Goal: Task Accomplishment & Management: Complete application form

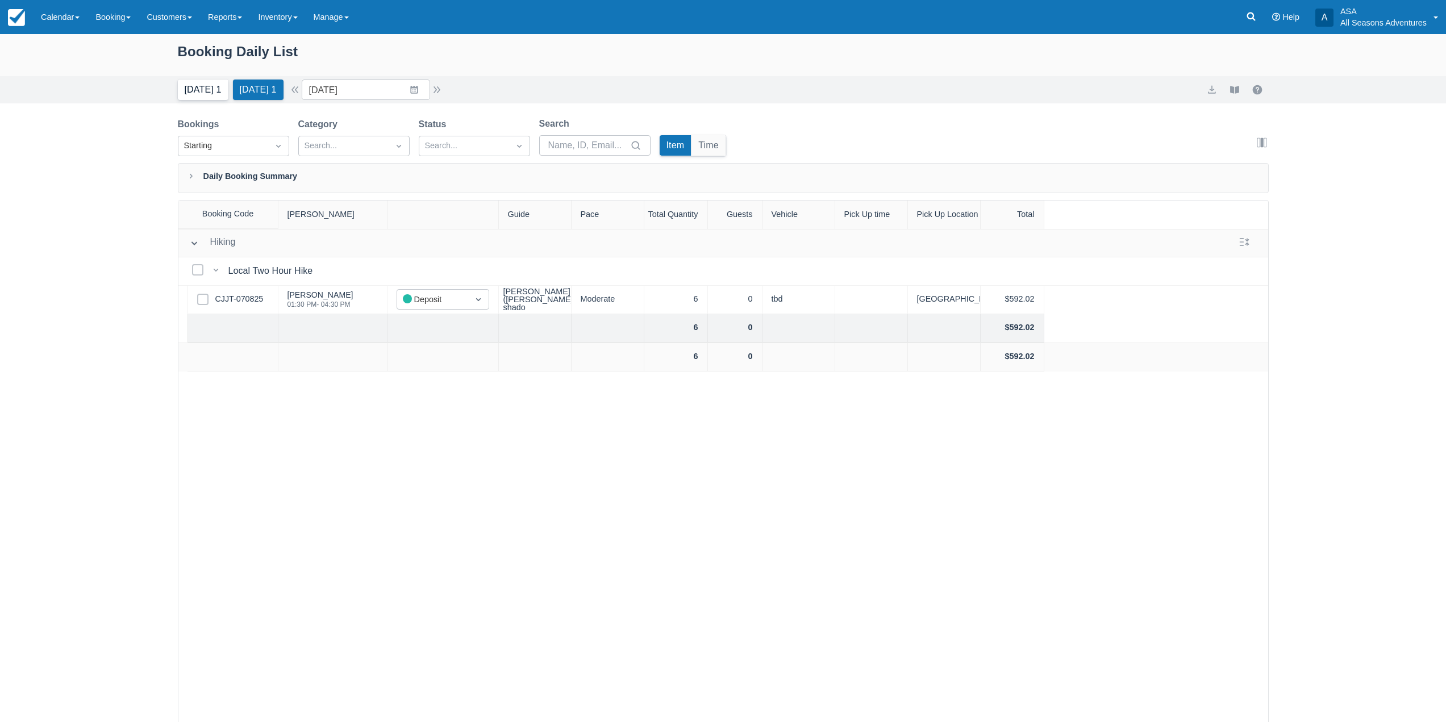
click at [201, 97] on button "Today 1" at bounding box center [203, 90] width 51 height 20
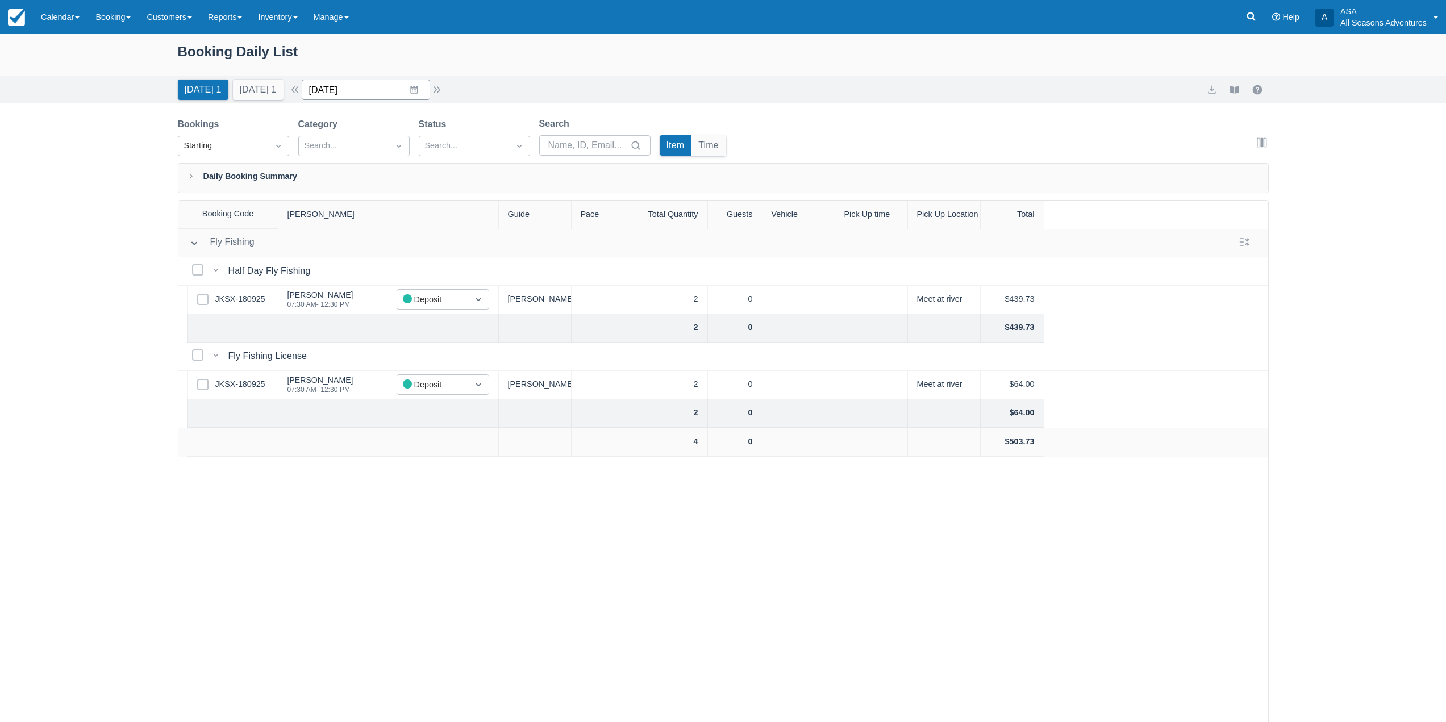
click at [415, 87] on input "[DATE]" at bounding box center [366, 90] width 128 height 20
click at [194, 55] on div "Booking Daily List" at bounding box center [723, 57] width 1091 height 33
click at [277, 47] on div "Booking Daily List" at bounding box center [723, 57] width 1091 height 33
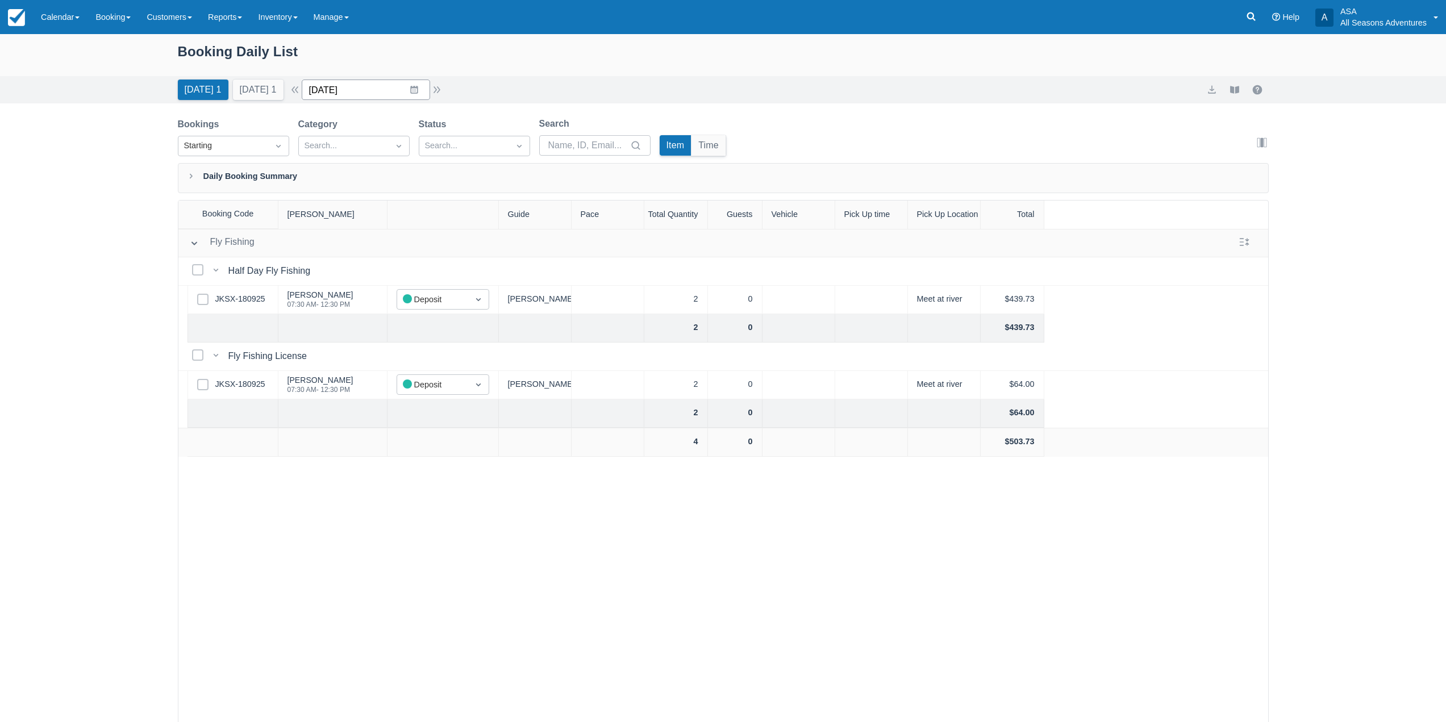
click at [411, 84] on input "[DATE]" at bounding box center [366, 90] width 128 height 20
click at [475, 68] on div "Booking Daily List" at bounding box center [723, 57] width 1091 height 33
click at [417, 91] on input "[DATE]" at bounding box center [366, 90] width 128 height 20
click at [354, 263] on td "29" at bounding box center [347, 264] width 22 height 22
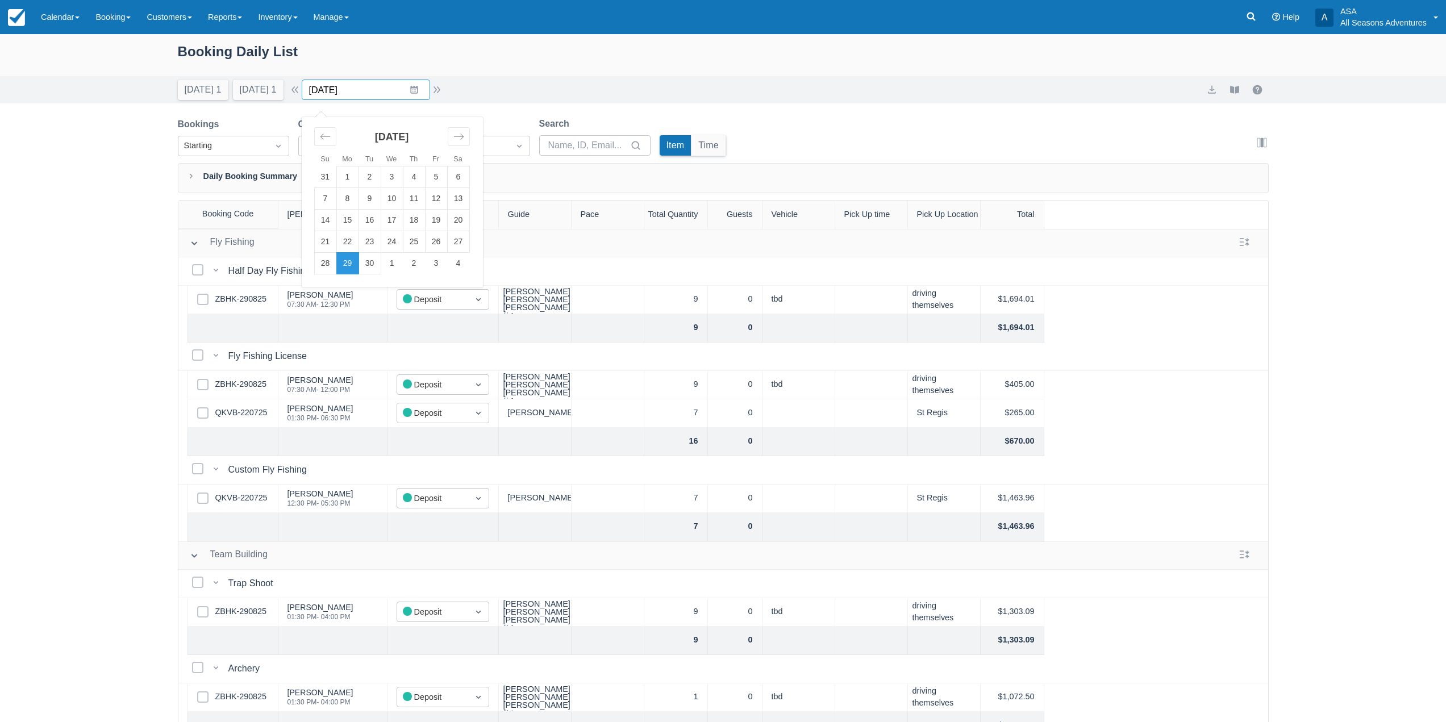
click at [414, 89] on input "09/29/25" at bounding box center [366, 90] width 128 height 20
click at [381, 262] on td "30" at bounding box center [369, 264] width 22 height 22
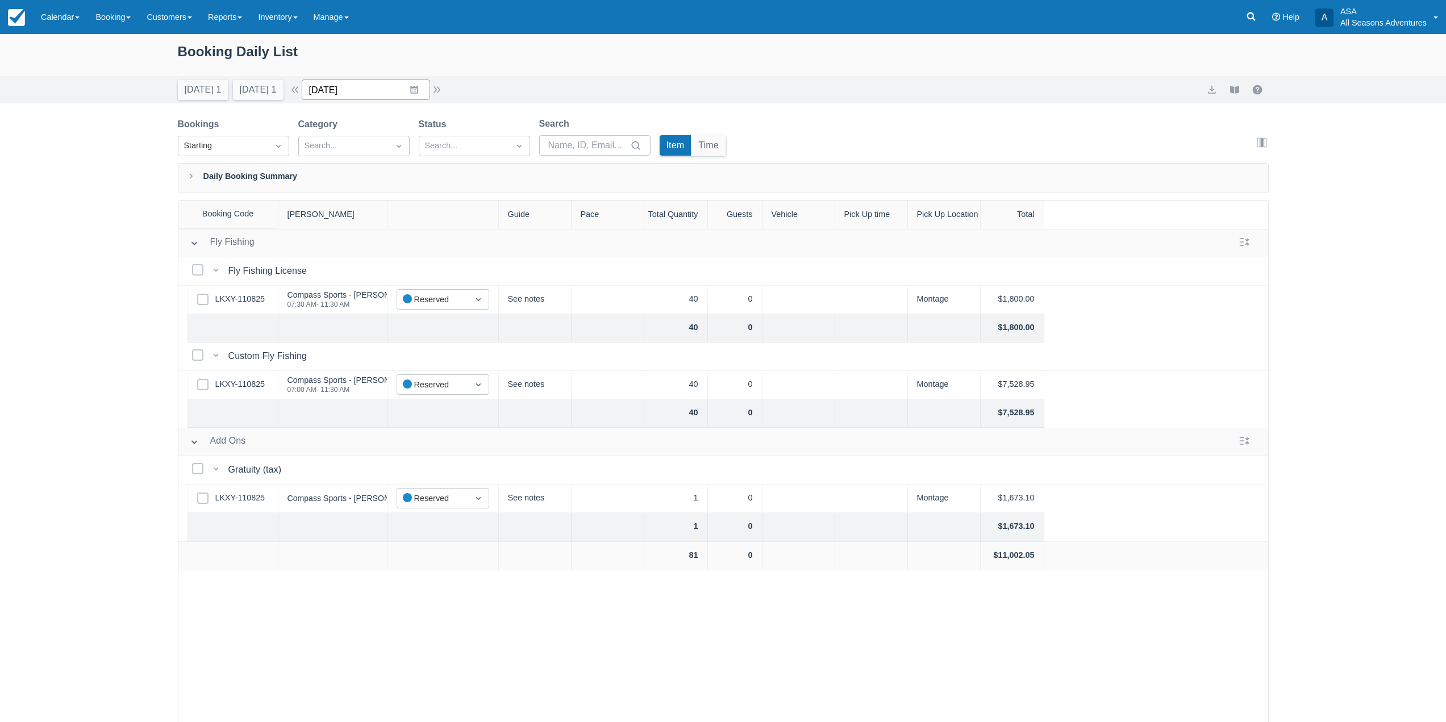
click at [414, 94] on input "09/30/25" at bounding box center [366, 90] width 128 height 20
click at [358, 264] on td "29" at bounding box center [347, 264] width 22 height 22
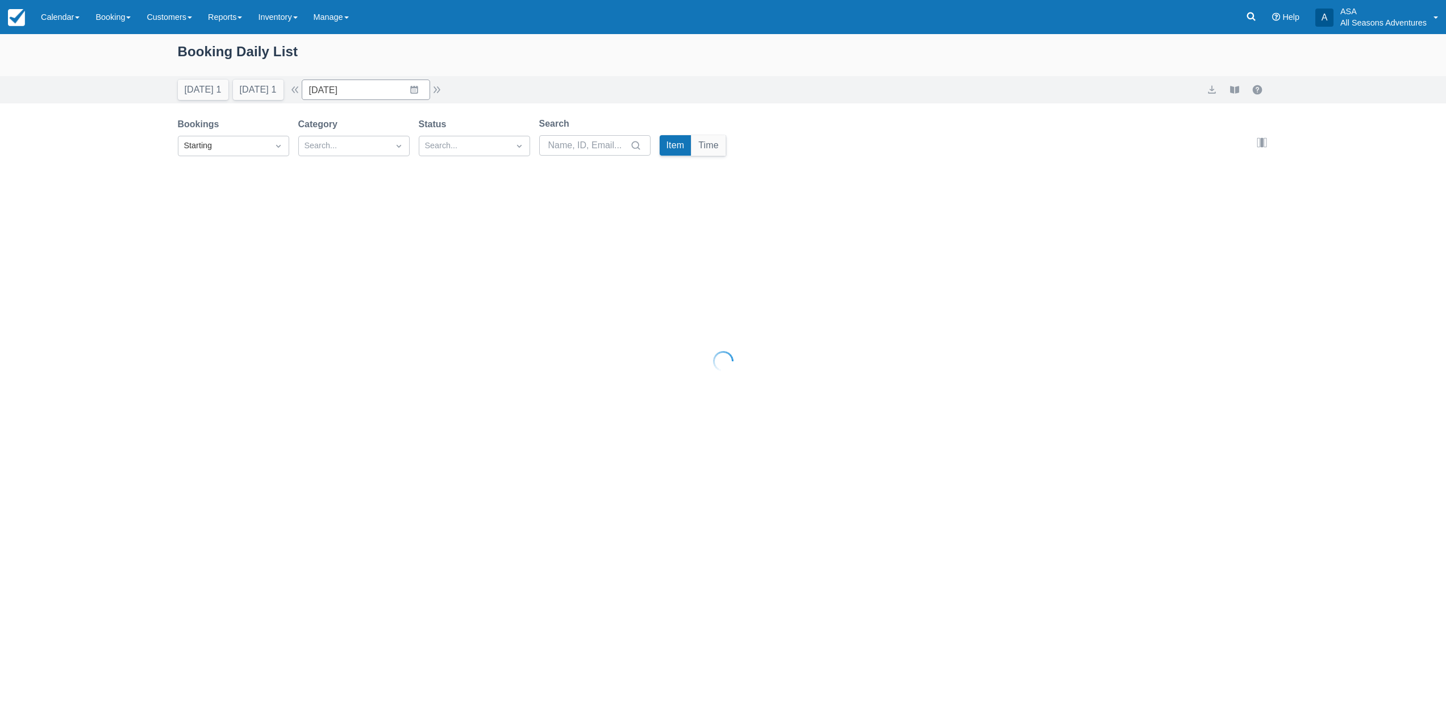
type input "09/29/25"
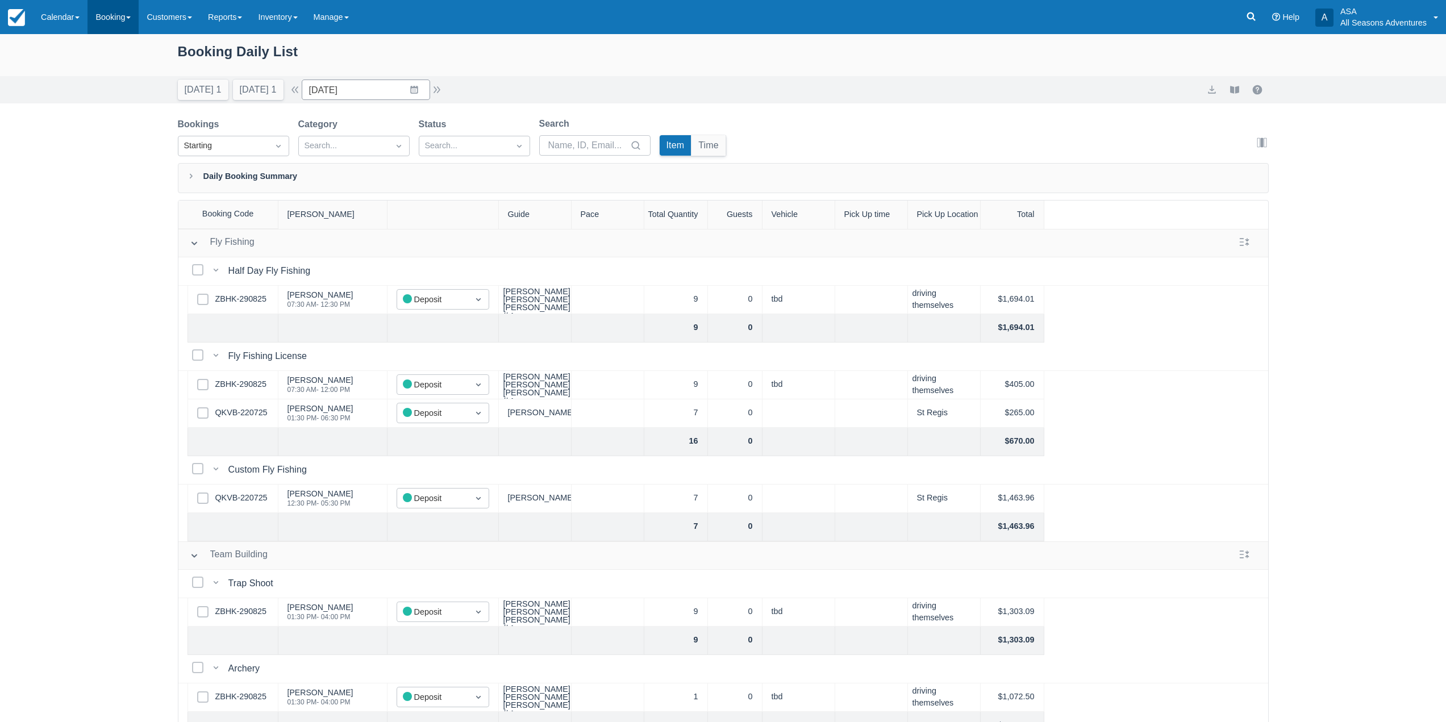
click at [139, 22] on link "Booking" at bounding box center [112, 17] width 51 height 34
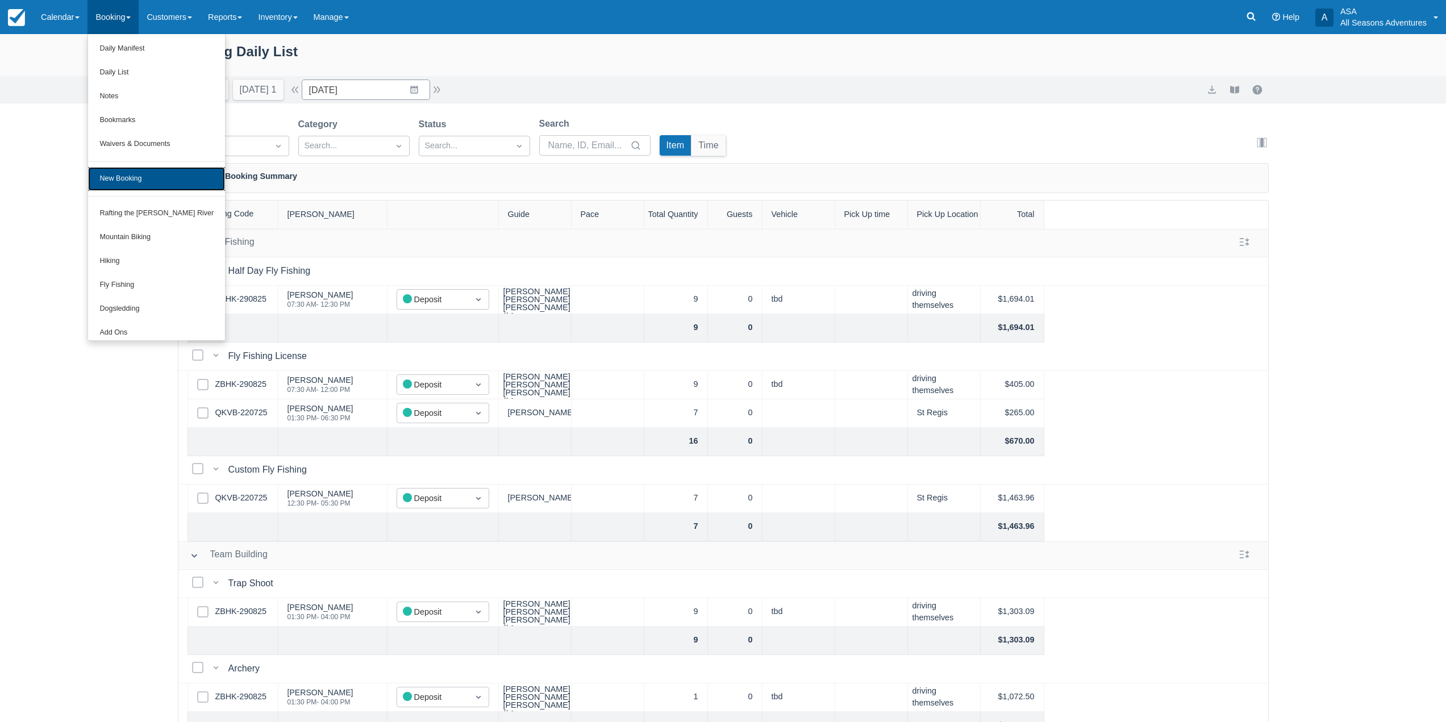
click at [143, 171] on link "New Booking" at bounding box center [156, 179] width 137 height 24
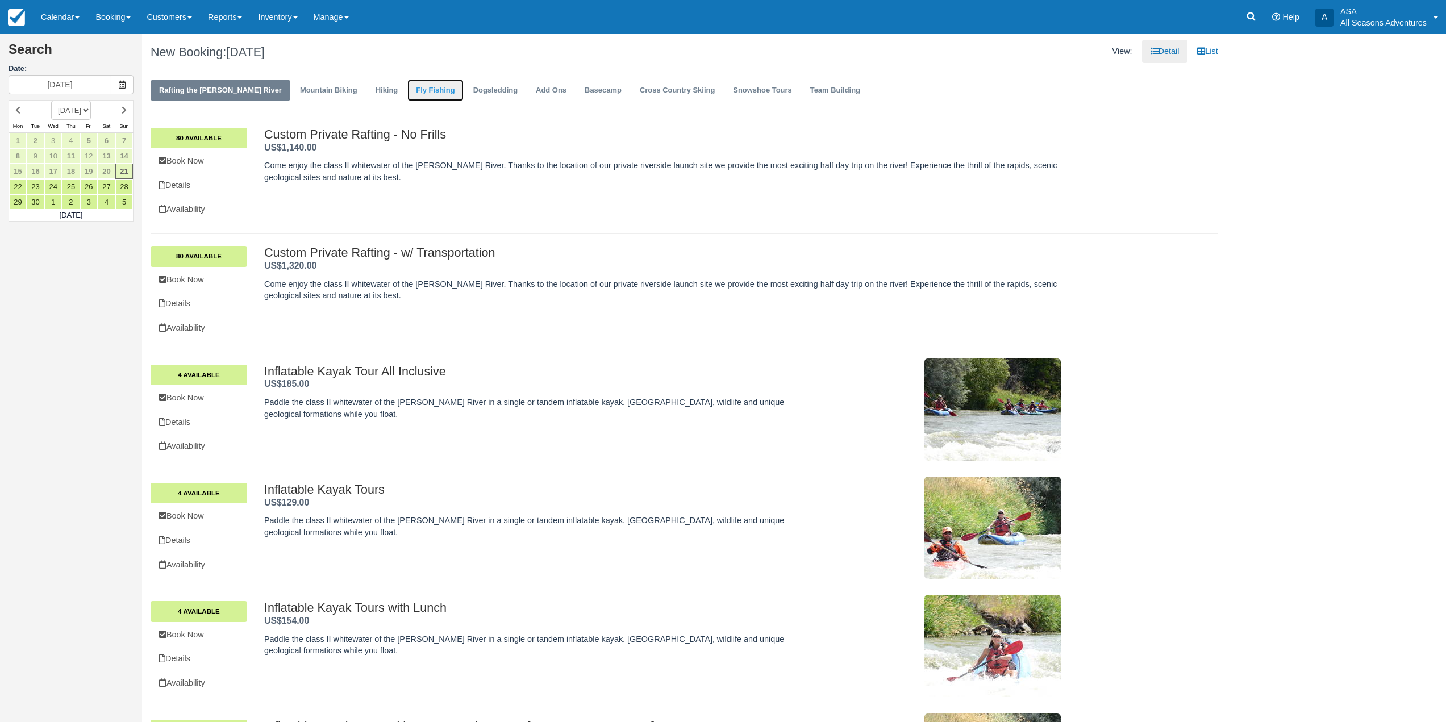
click at [407, 101] on link "Fly Fishing" at bounding box center [435, 91] width 56 height 22
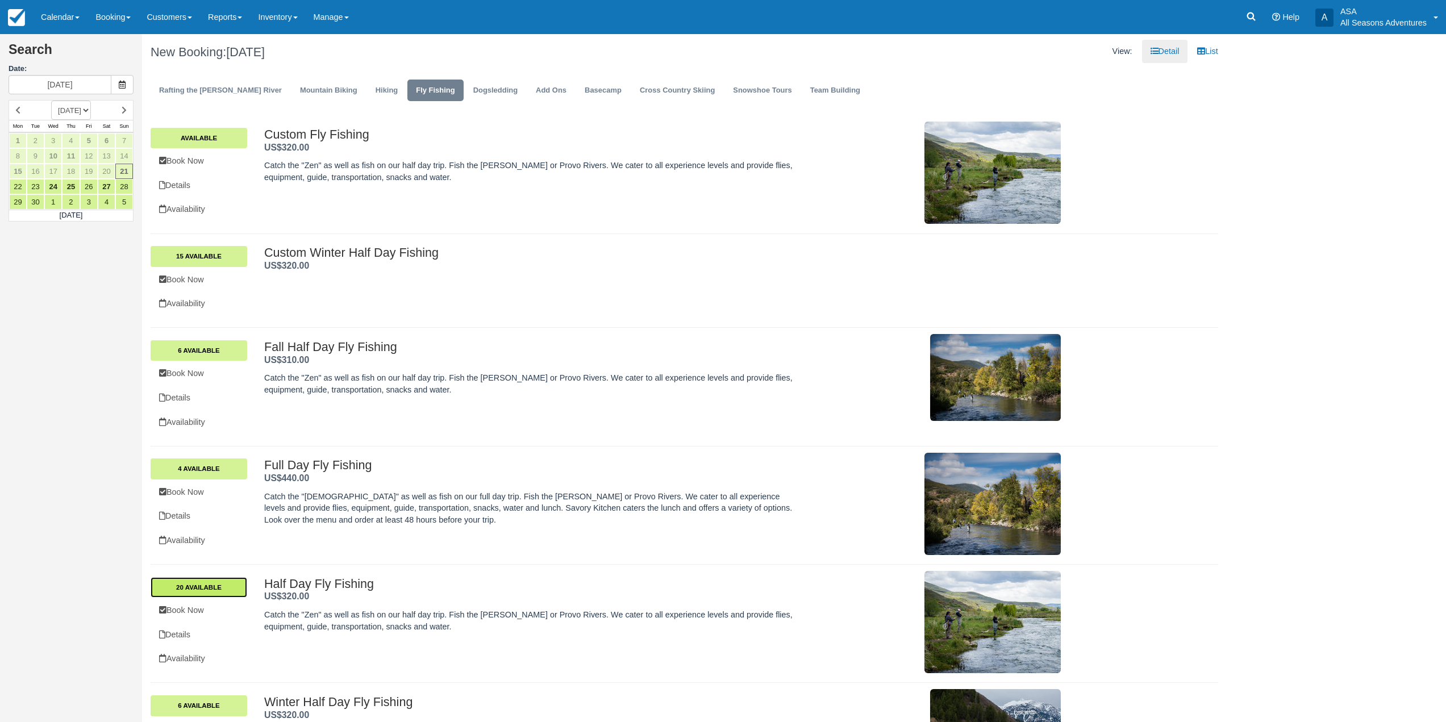
click at [226, 590] on link "20 Available" at bounding box center [199, 587] width 97 height 20
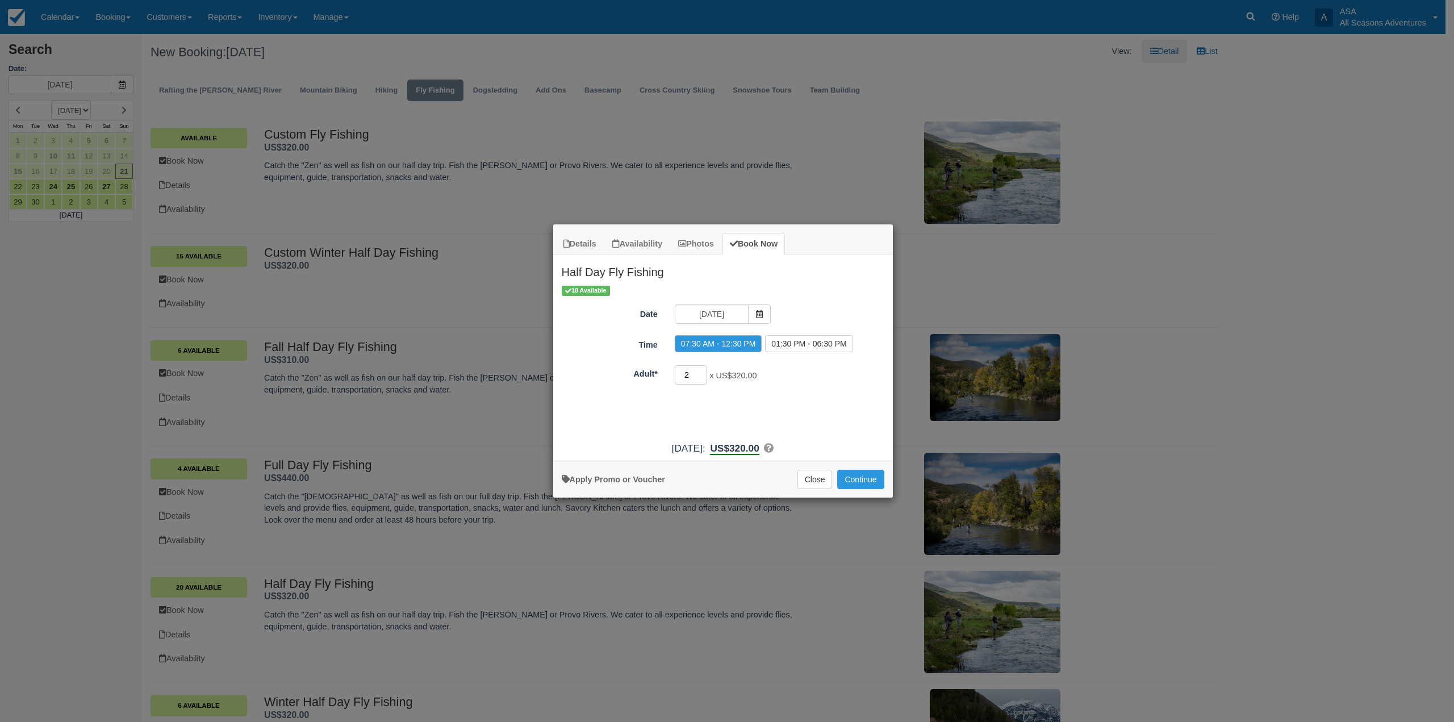
click at [700, 373] on input "2" at bounding box center [691, 374] width 33 height 19
click at [700, 373] on input "3" at bounding box center [691, 374] width 33 height 19
type input "4"
click at [700, 373] on input "4" at bounding box center [691, 374] width 33 height 19
click at [883, 485] on button "Continue" at bounding box center [860, 479] width 47 height 19
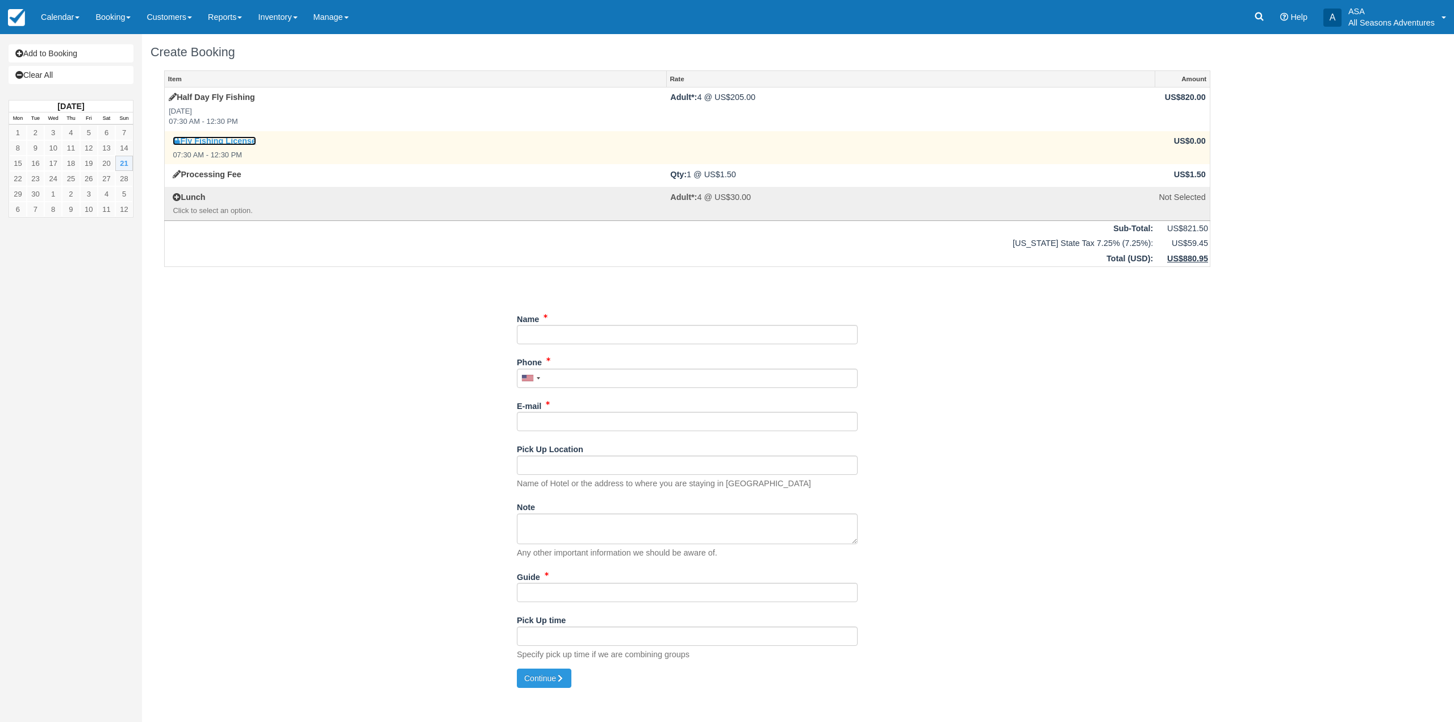
click at [212, 145] on link "Fly Fishing License" at bounding box center [214, 140] width 83 height 9
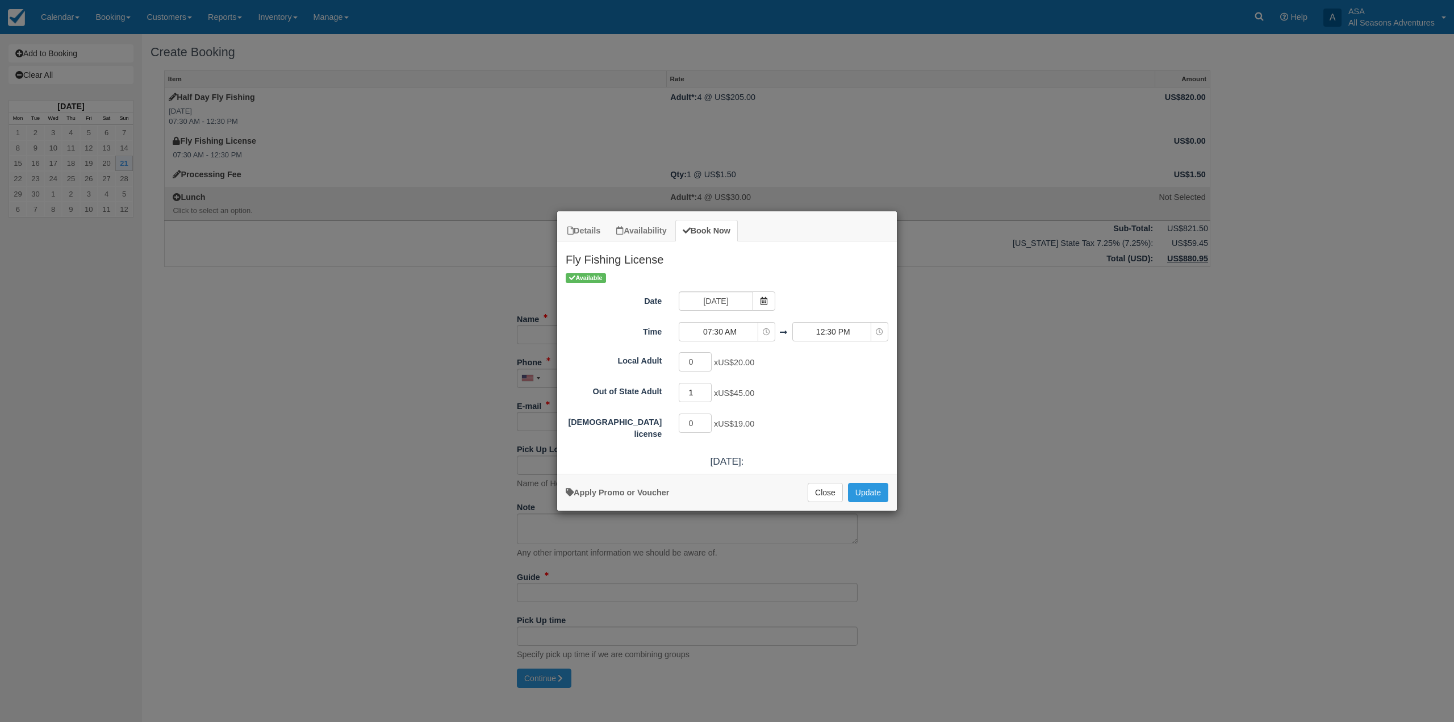
click at [707, 391] on input "1" at bounding box center [695, 392] width 33 height 19
click at [707, 391] on input "2" at bounding box center [695, 392] width 33 height 19
click at [707, 391] on input "3" at bounding box center [695, 392] width 33 height 19
type input "4"
click at [707, 391] on input "4" at bounding box center [695, 392] width 33 height 19
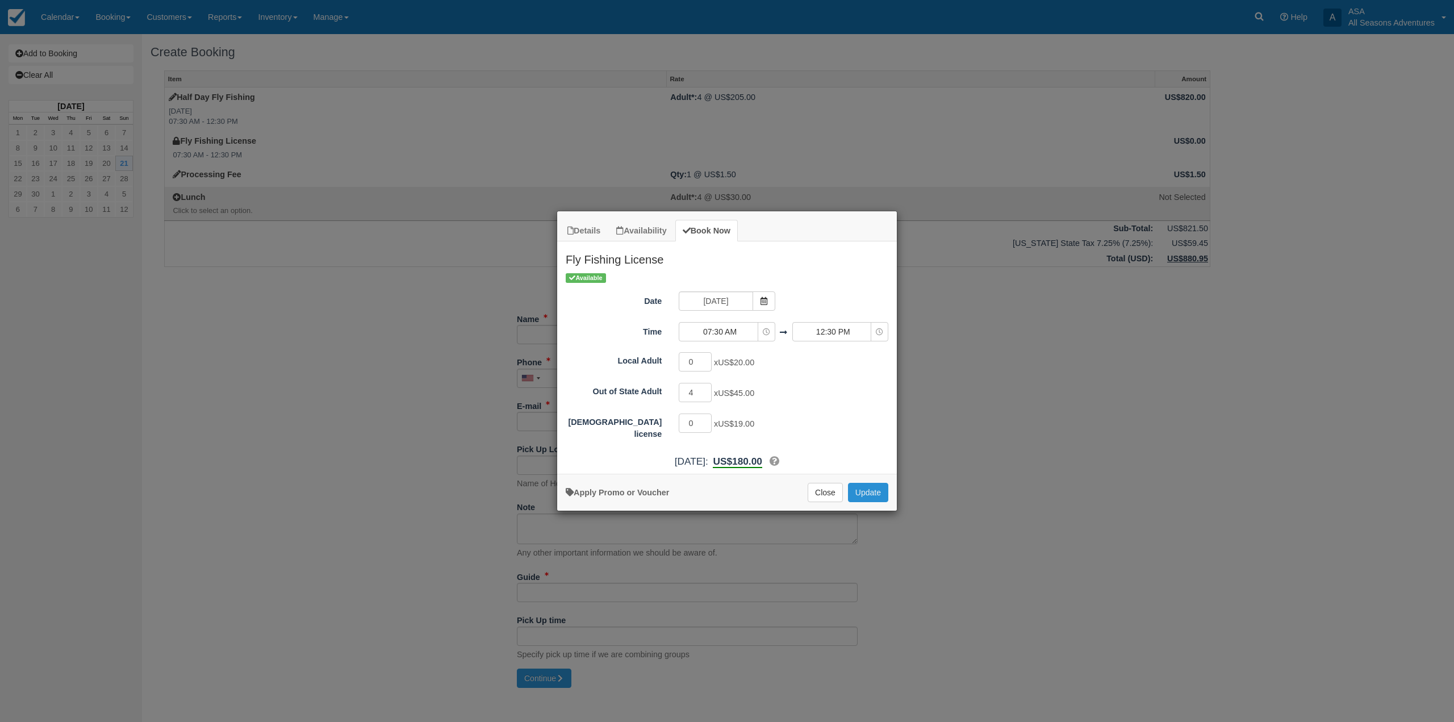
click at [884, 492] on button "Update" at bounding box center [868, 492] width 40 height 19
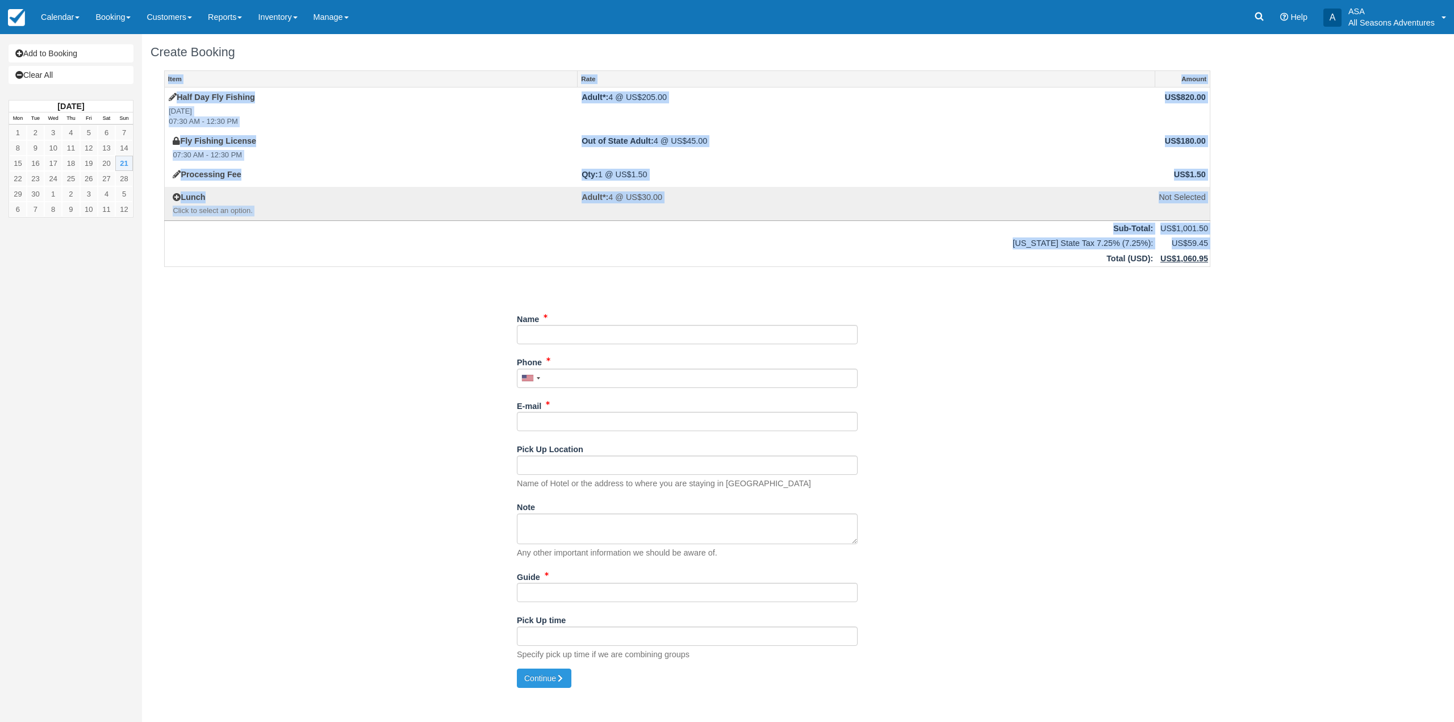
drag, startPoint x: 1213, startPoint y: 264, endPoint x: 1076, endPoint y: 251, distance: 136.9
click at [1076, 251] on div "Item Rate Amount Half Day Fly Fishing Sun Sept 21, 2025 07:30 AM - 12:30 PM Adu…" at bounding box center [688, 369] width 1074 height 599
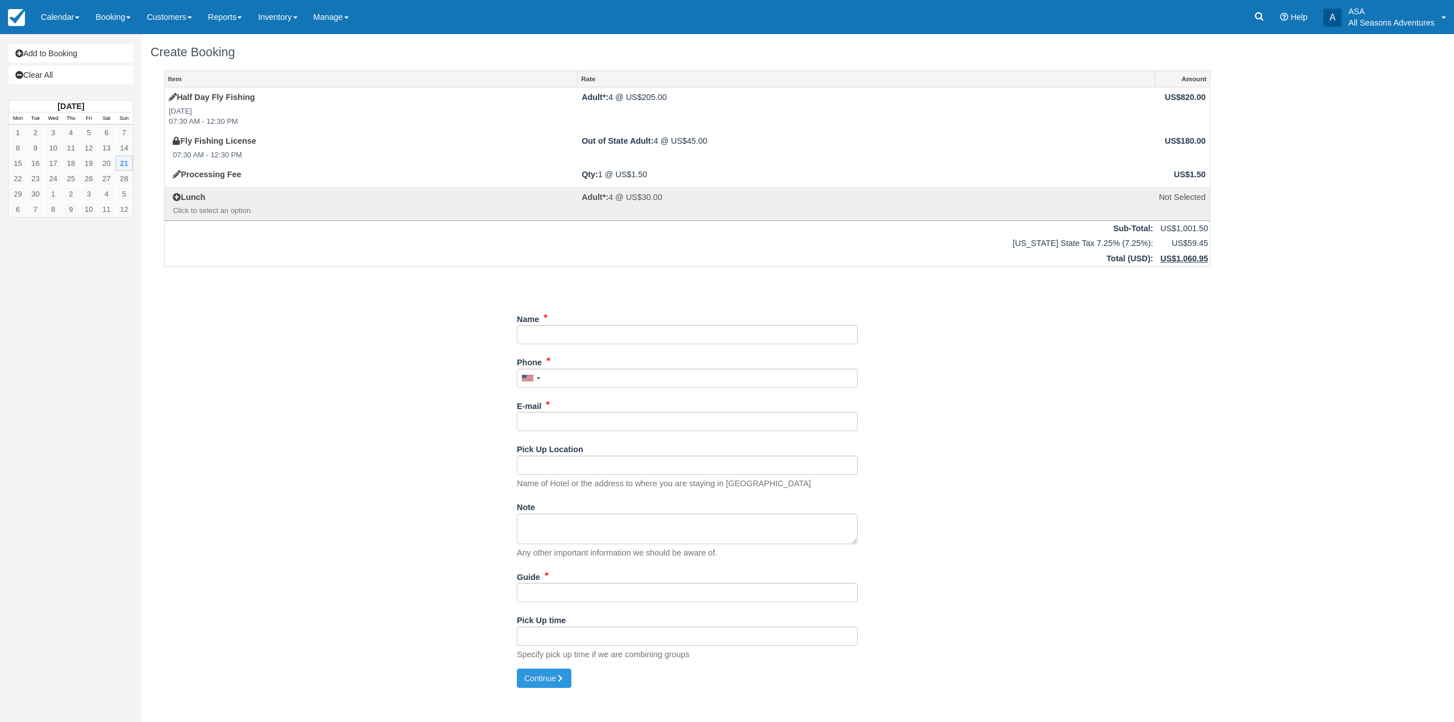
click at [1089, 305] on div "Item Rate Amount Half Day Fly Fishing Sun Sept 21, 2025 07:30 AM - 12:30 PM Adu…" at bounding box center [688, 369] width 1074 height 599
click at [393, 320] on div "Item Rate Amount Half Day Fly Fishing Sun Sept 21, 2025 07:30 AM - 12:30 PM Adu…" at bounding box center [688, 369] width 1074 height 599
click at [576, 328] on input "Name" at bounding box center [687, 334] width 341 height 19
click at [373, 287] on div "Unsaved Changes" at bounding box center [687, 284] width 1046 height 27
click at [591, 333] on input "Name" at bounding box center [687, 334] width 341 height 19
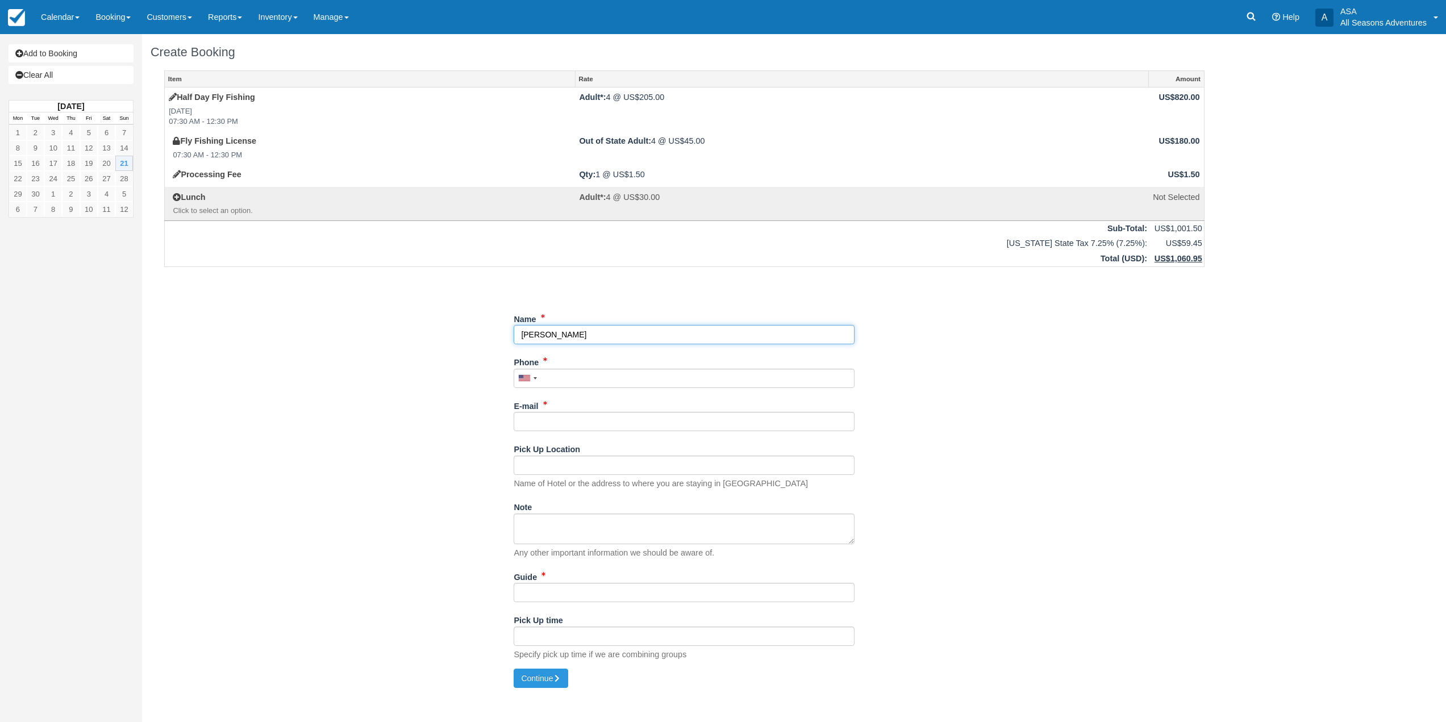
type input "[PERSON_NAME]"
click at [559, 371] on input "Phone" at bounding box center [683, 378] width 341 height 19
type input "(201) 859-7977"
click at [554, 418] on input "E-mail" at bounding box center [683, 421] width 341 height 19
type input "[EMAIL_ADDRESS][DOMAIN_NAME]"
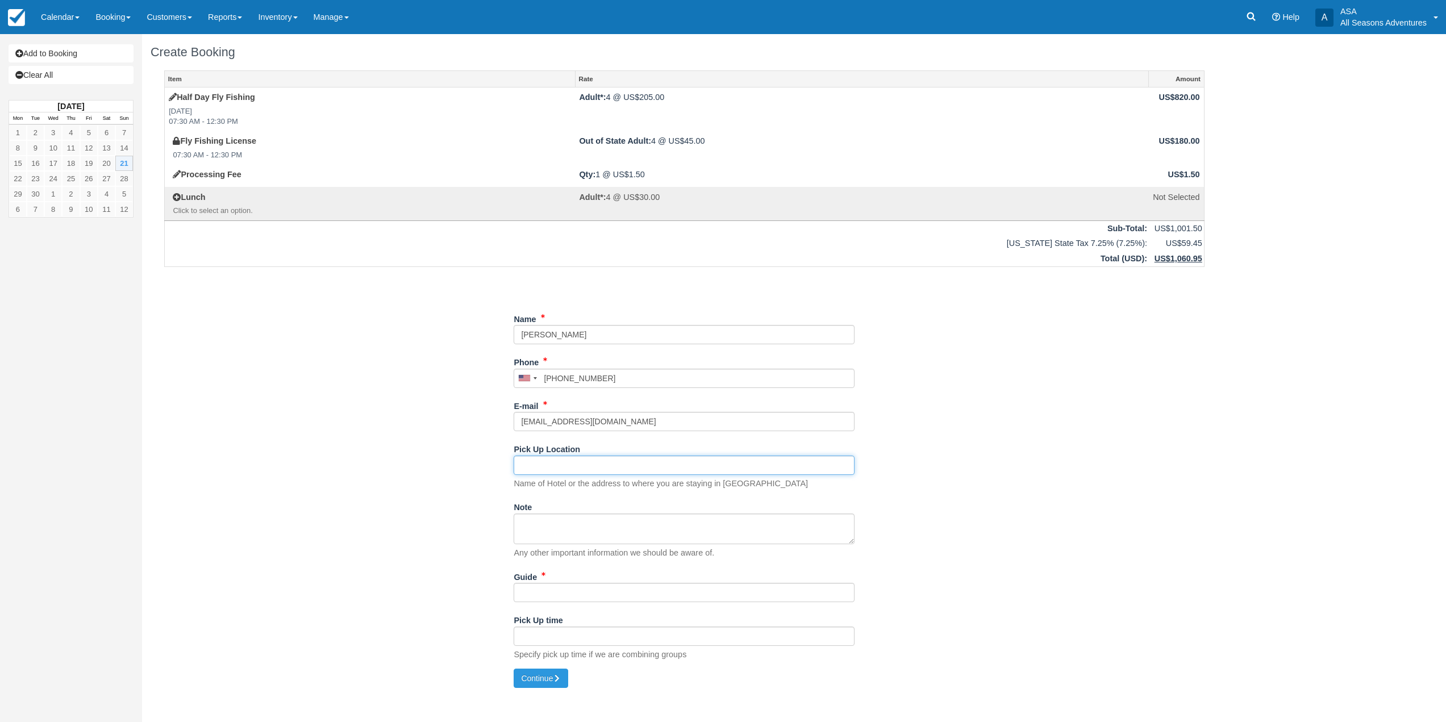
click at [588, 458] on input "Pick Up Location" at bounding box center [683, 465] width 341 height 19
click at [465, 444] on div "Item Rate Amount Half Day Fly Fishing Sun Sept 21, 2025 07:30 AM - 12:30 PM Adu…" at bounding box center [684, 369] width 1067 height 599
click at [574, 470] on input "Pick Up Location" at bounding box center [683, 465] width 341 height 19
click at [463, 431] on div "Item Rate Amount Half Day Fly Fishing Sun Sept 21, 2025 07:30 AM - 12:30 PM Adu…" at bounding box center [684, 369] width 1067 height 599
drag, startPoint x: 536, startPoint y: 466, endPoint x: 517, endPoint y: 456, distance: 21.4
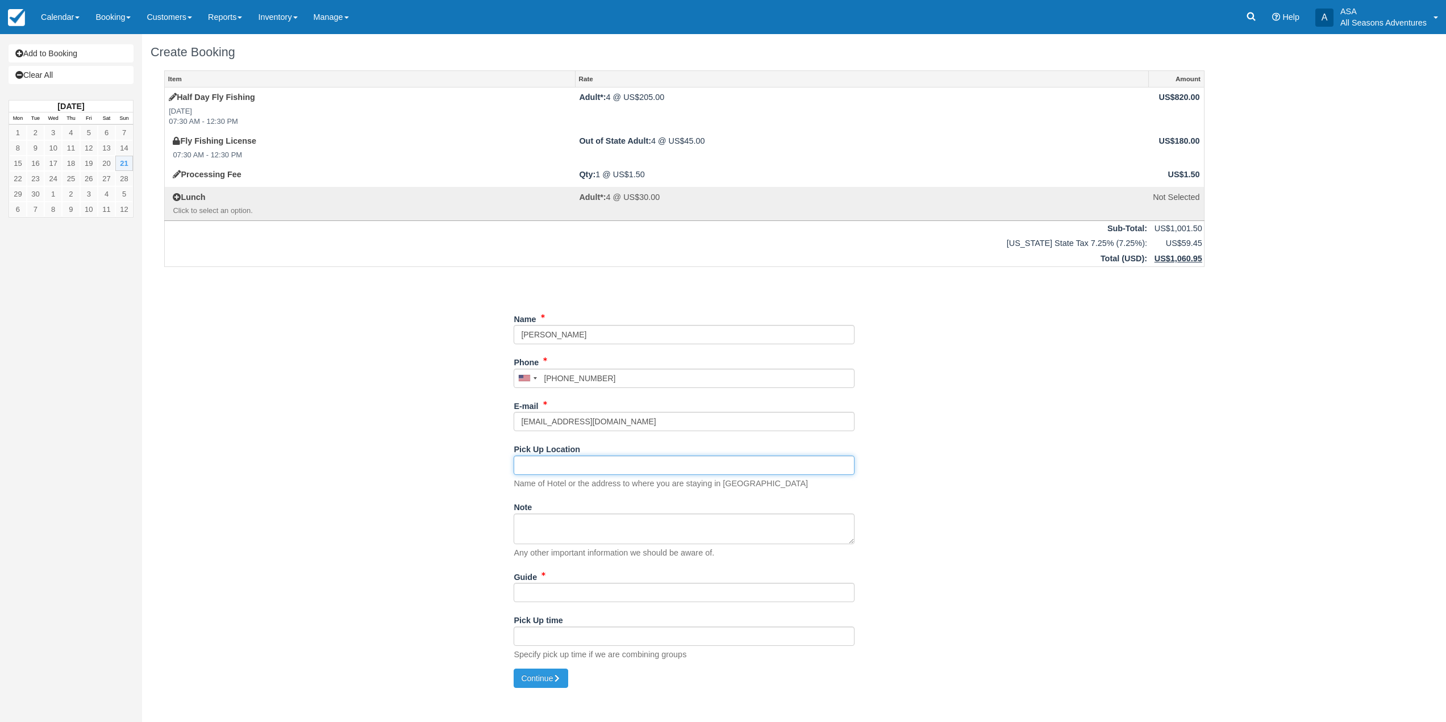
click at [536, 466] on input "Pick Up Location" at bounding box center [683, 465] width 341 height 19
click at [475, 426] on div "Item Rate Amount Half Day Fly Fishing Sun Sept 21, 2025 07:30 AM - 12:30 PM Adu…" at bounding box center [684, 369] width 1067 height 599
click at [546, 467] on input "Pick Up Location" at bounding box center [683, 465] width 341 height 19
drag, startPoint x: 398, startPoint y: 423, endPoint x: 490, endPoint y: 469, distance: 102.1
click at [398, 423] on div "Item Rate Amount Half Day Fly Fishing Sun Sept 21, 2025 07:30 AM - 12:30 PM Adu…" at bounding box center [684, 369] width 1067 height 599
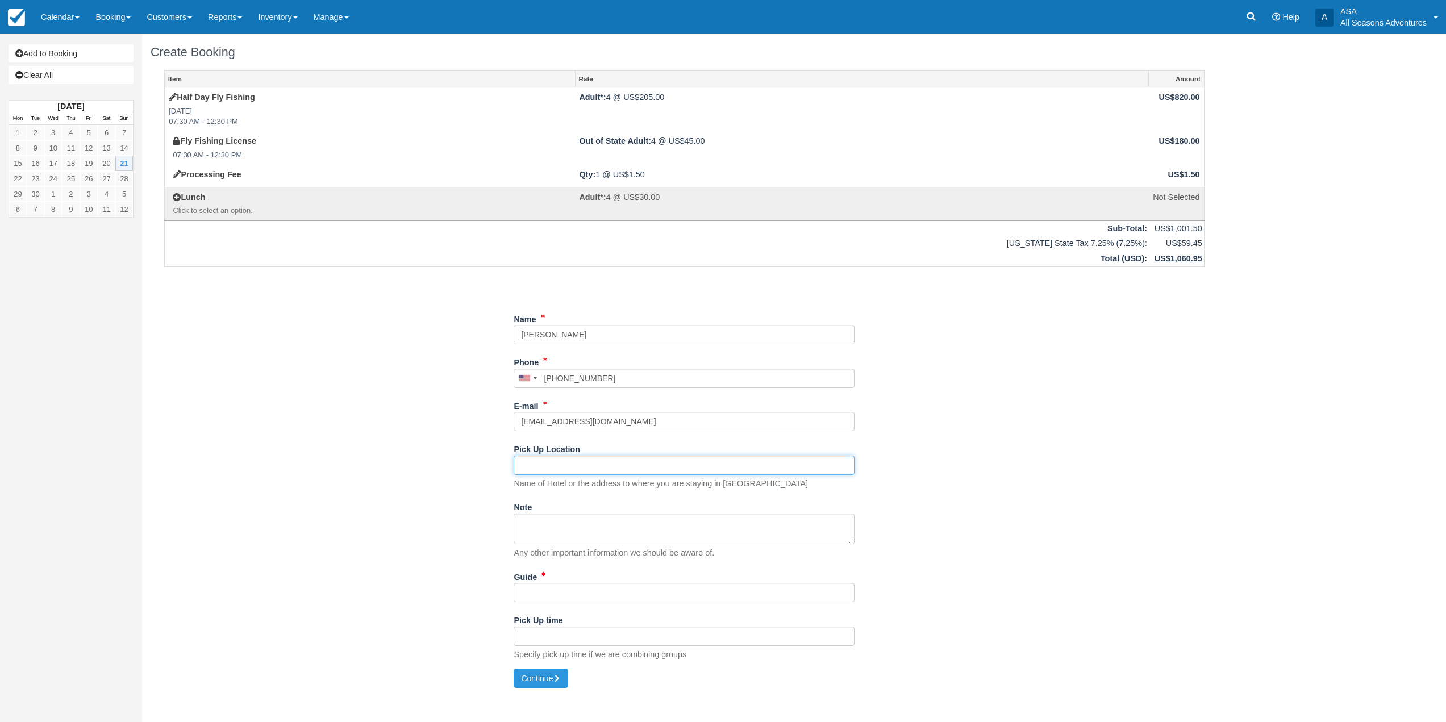
click at [550, 466] on input "Pick Up Location" at bounding box center [683, 465] width 341 height 19
type input "[STREET_ADDRESS]"
click at [549, 596] on input "Guide" at bounding box center [683, 592] width 341 height 19
type input "TBD"
click at [558, 683] on button "Continue" at bounding box center [540, 678] width 55 height 19
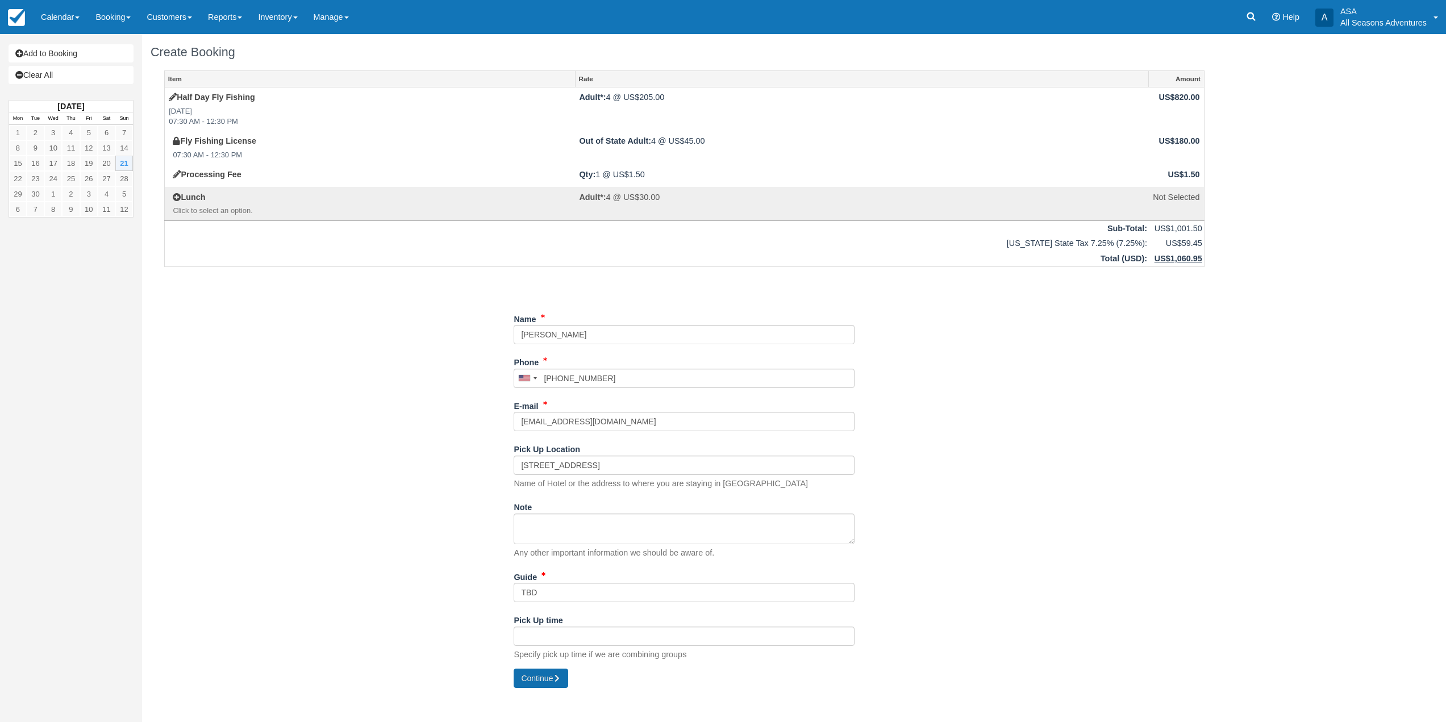
type input "+12018597977"
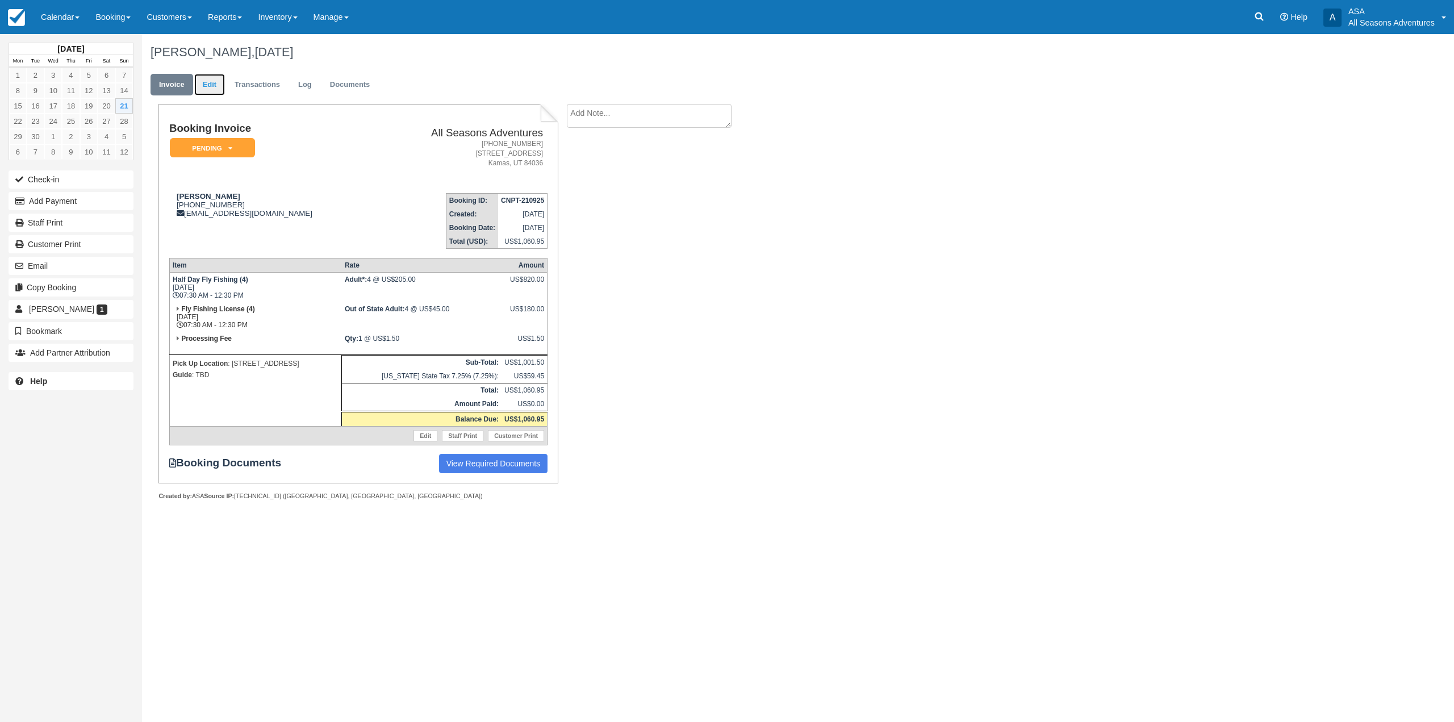
click at [199, 86] on link "Edit" at bounding box center [209, 85] width 31 height 22
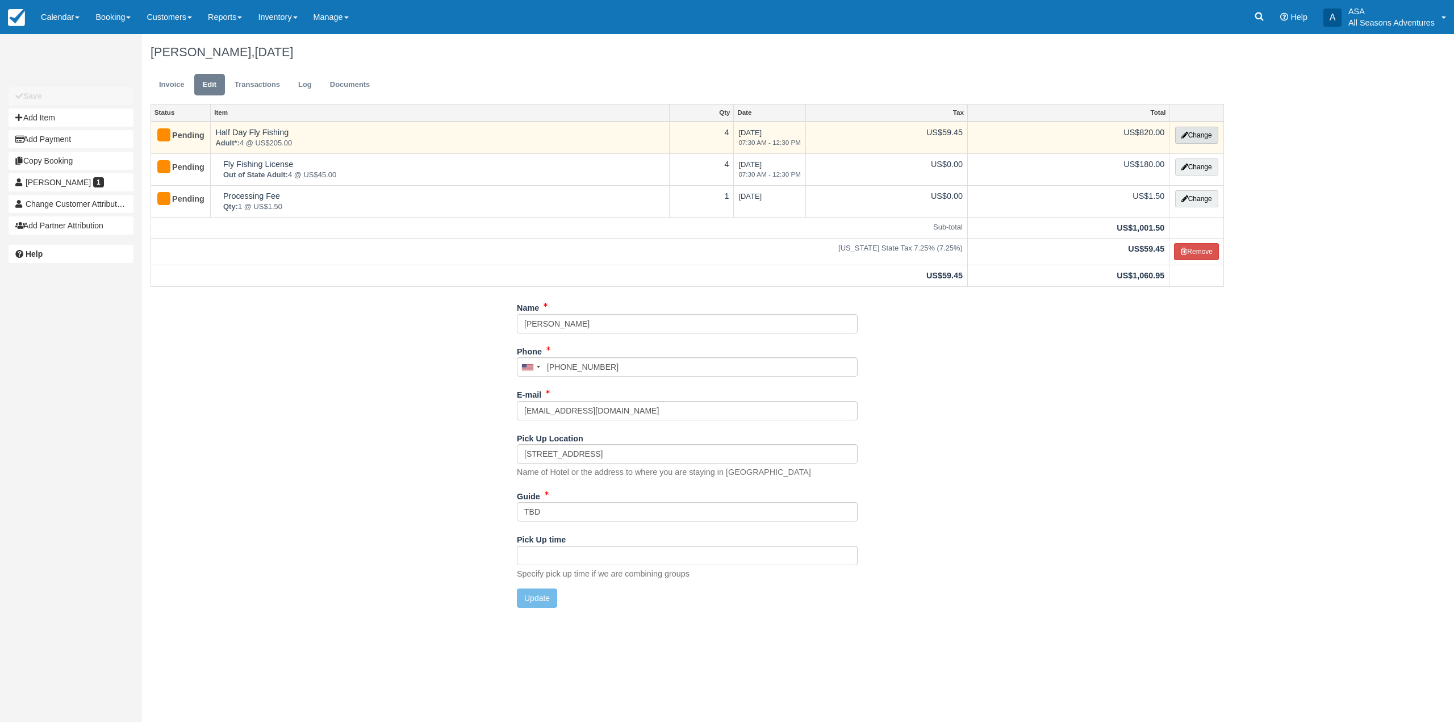
click at [1189, 127] on button "Change" at bounding box center [1196, 135] width 43 height 17
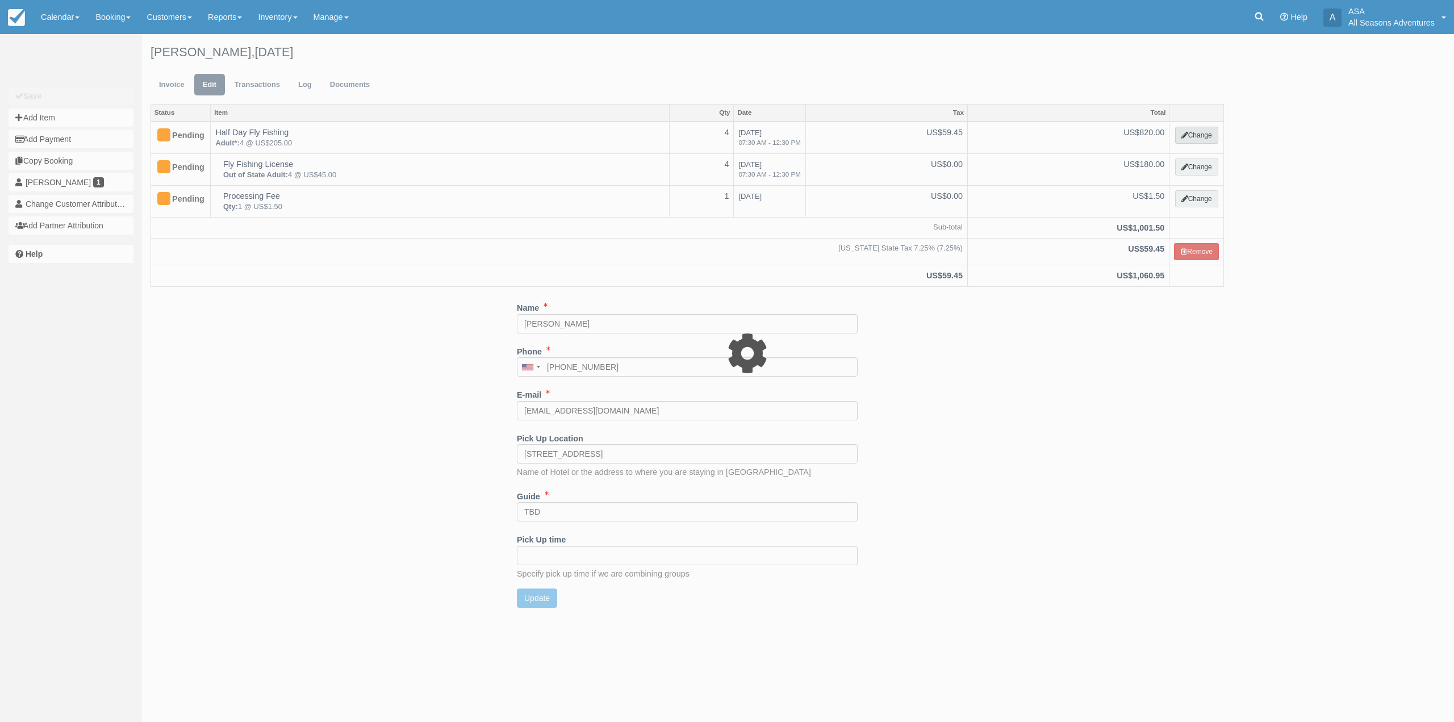
select select "8"
type input "820.00"
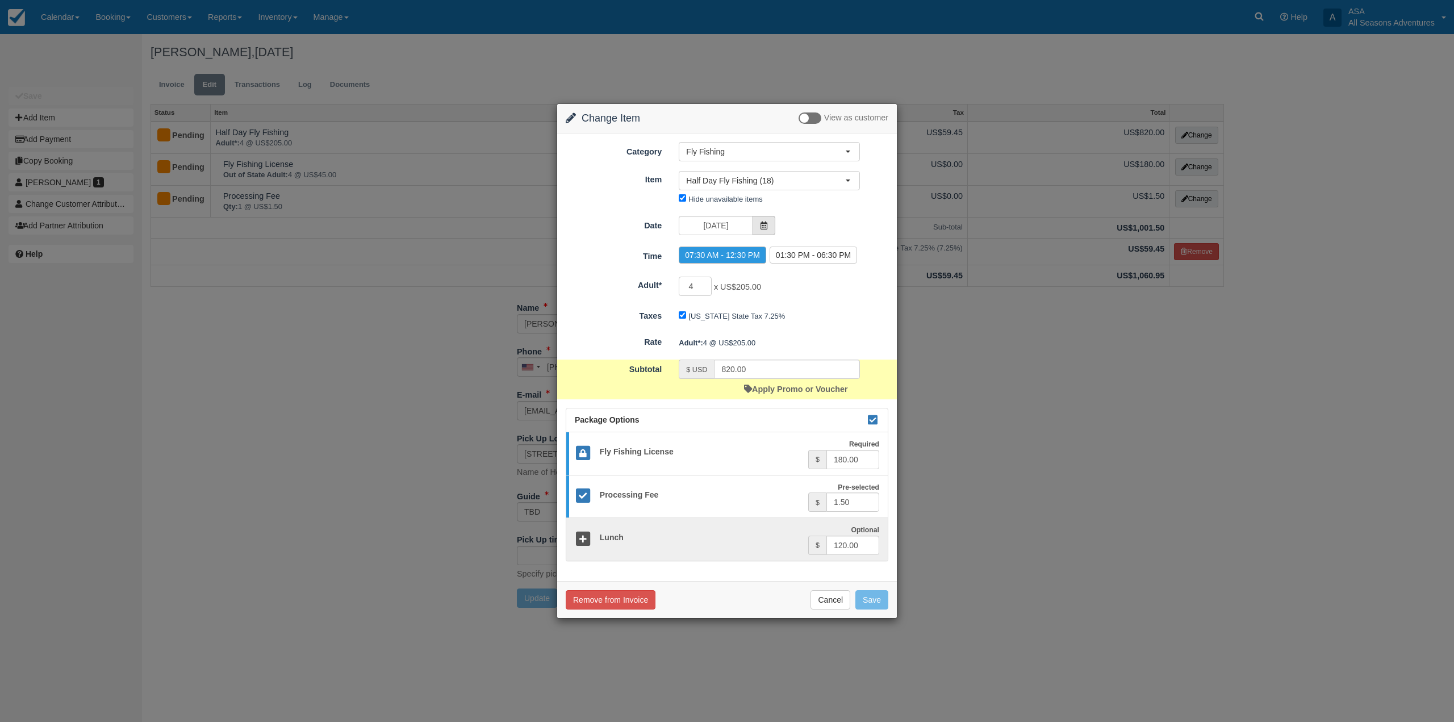
click at [753, 224] on span at bounding box center [764, 225] width 23 height 19
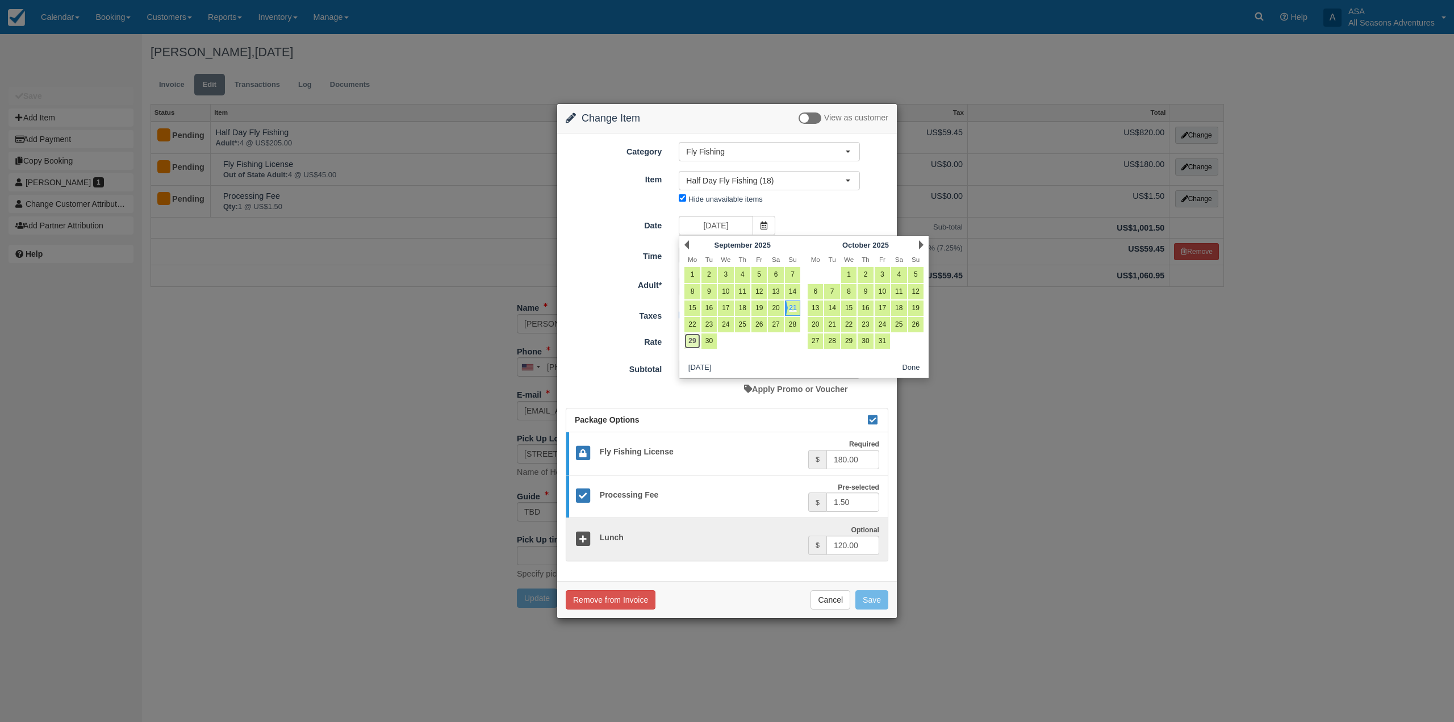
click at [691, 338] on link "29" at bounding box center [691, 340] width 15 height 15
type input "[DATE]"
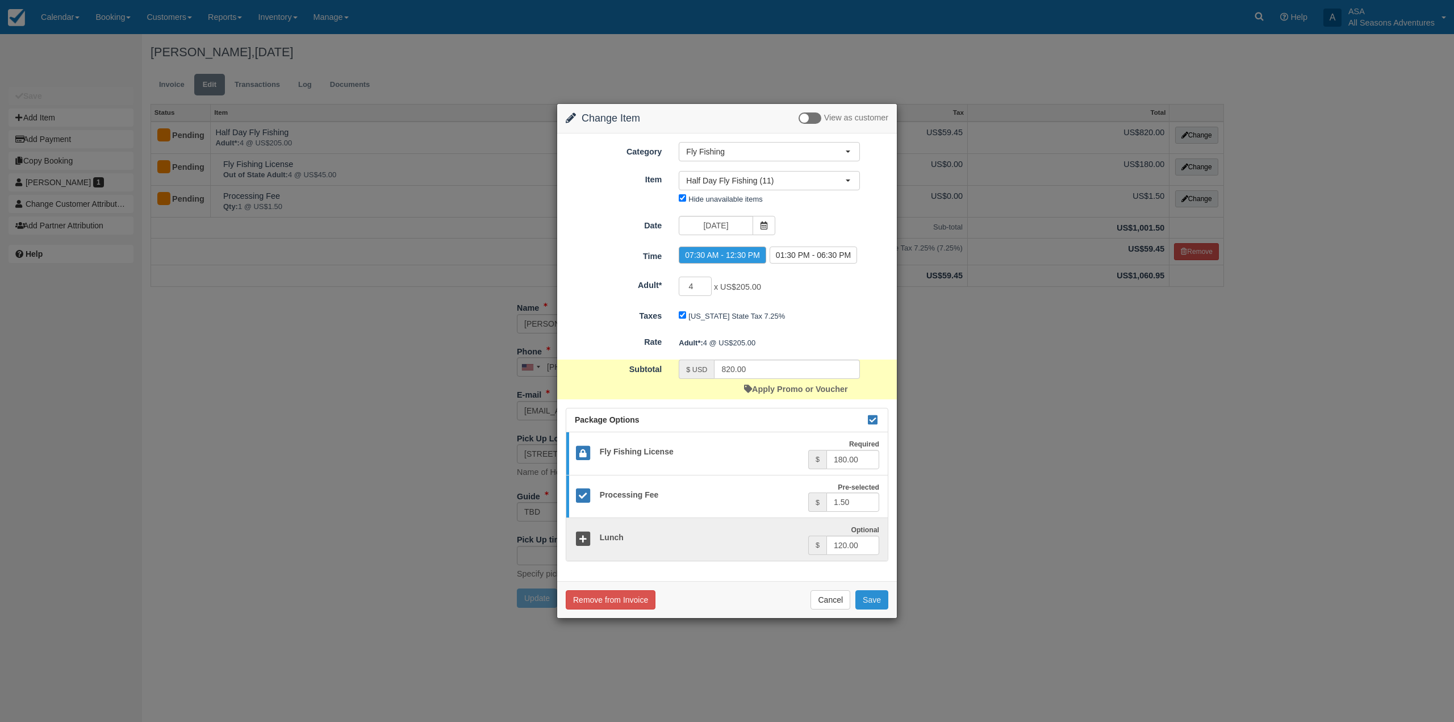
click at [872, 596] on button "Save" at bounding box center [871, 599] width 33 height 19
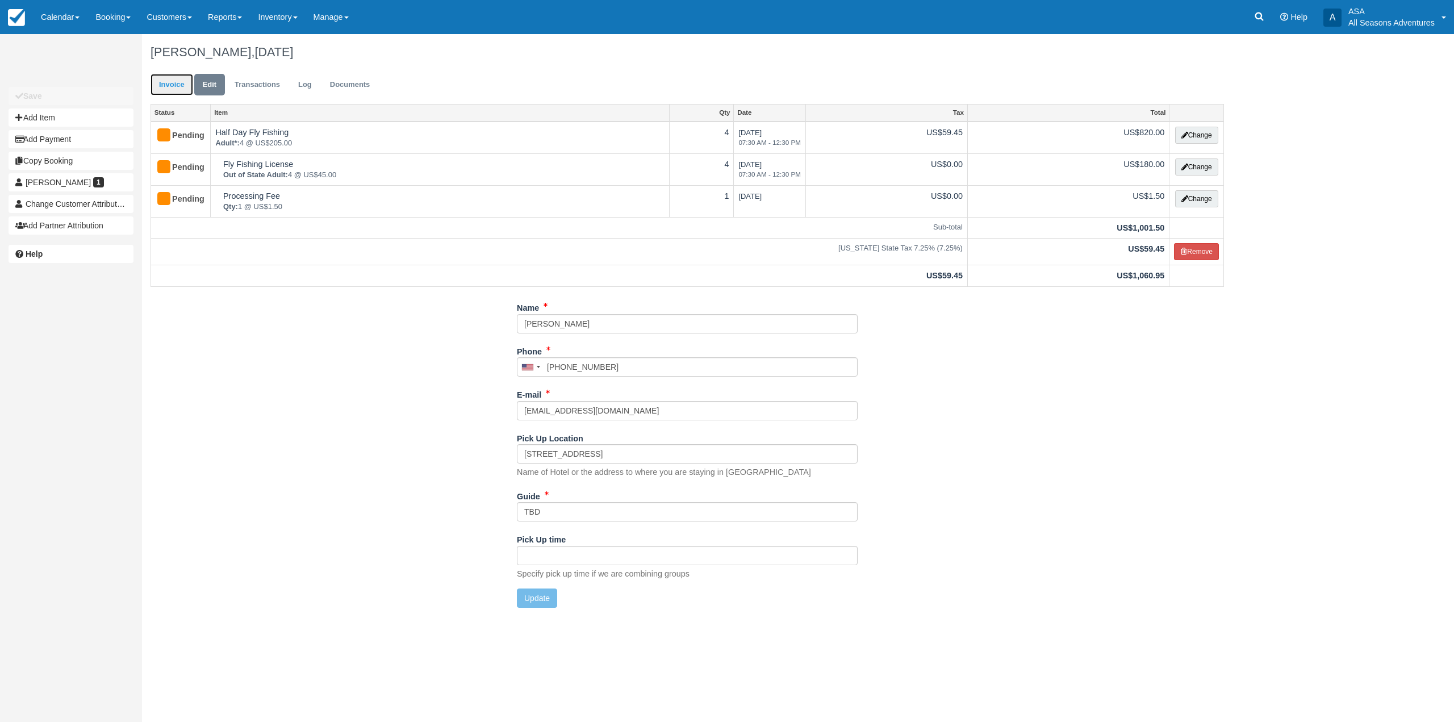
click at [180, 80] on link "Invoice" at bounding box center [172, 85] width 43 height 22
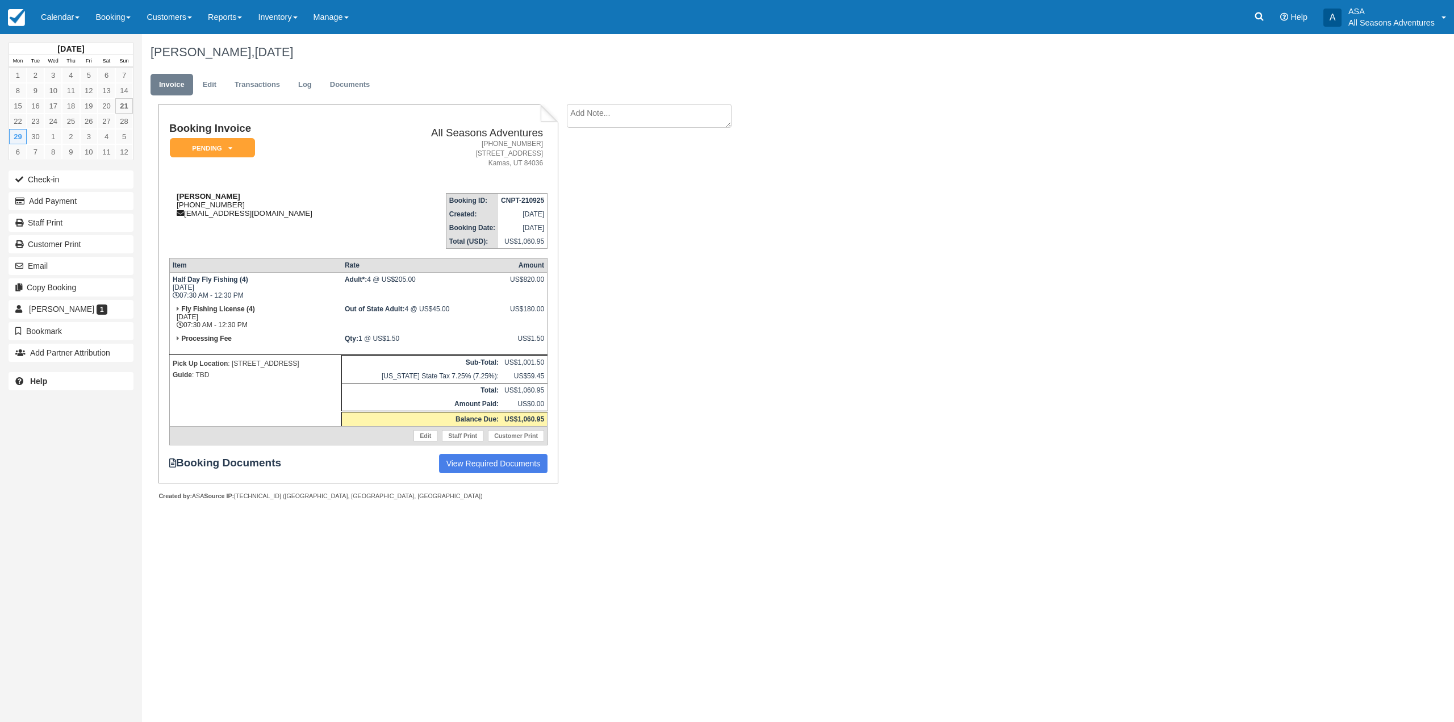
drag, startPoint x: 169, startPoint y: 195, endPoint x: 260, endPoint y: 210, distance: 91.6
click at [257, 206] on div "[PERSON_NAME] [PHONE_NUMBER] [EMAIL_ADDRESS][DOMAIN_NAME]" at bounding box center [271, 205] width 205 height 26
click at [270, 215] on div "[PERSON_NAME] [PHONE_NUMBER] [EMAIL_ADDRESS][DOMAIN_NAME]" at bounding box center [271, 205] width 205 height 26
click at [98, 204] on button "Add Payment" at bounding box center [71, 201] width 125 height 18
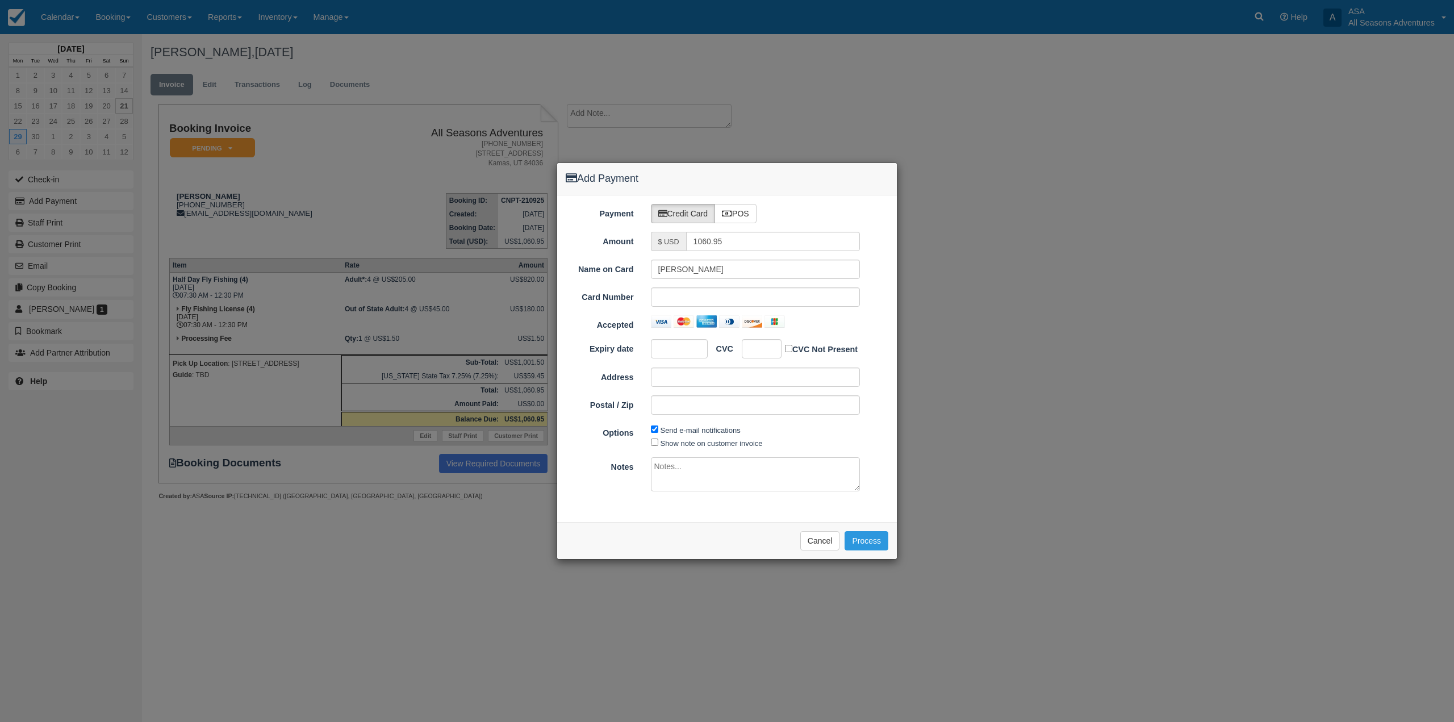
click at [728, 256] on div "Payment Credit Card POS Amount $ USD 1060.95 Name on Card Ronald Preiss Card Nu…" at bounding box center [727, 358] width 340 height 327
click at [729, 251] on div "Payment Credit Card POS Amount $ USD 1060.95 Name on Card Ronald Preiss Card Nu…" at bounding box center [727, 358] width 340 height 327
click at [729, 249] on input "1060.95" at bounding box center [773, 241] width 174 height 19
type input "1.50"
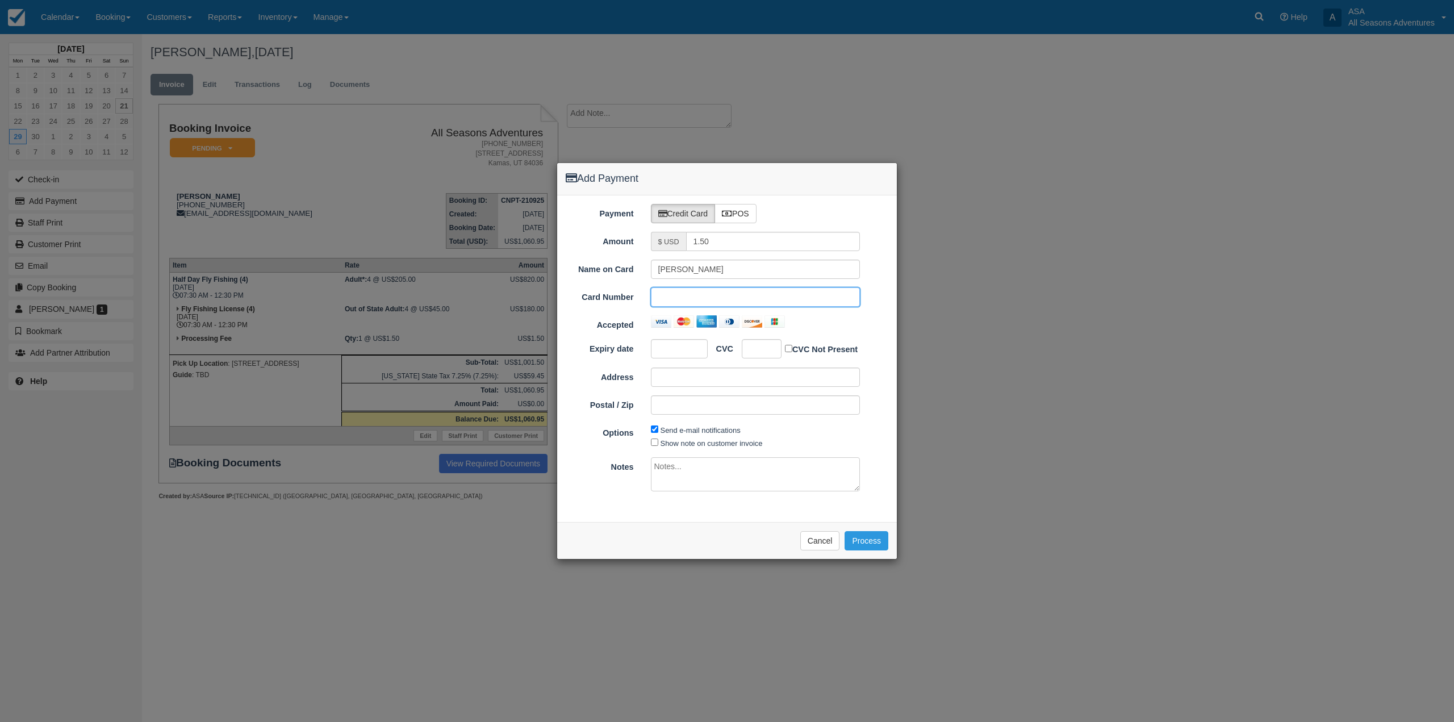
click at [778, 216] on div "Credit Card POS" at bounding box center [769, 213] width 255 height 19
click at [778, 214] on div "Credit Card POS" at bounding box center [769, 213] width 255 height 19
click at [807, 204] on div "Credit Card POS" at bounding box center [769, 213] width 255 height 19
click at [800, 200] on div "Payment Credit Card POS Amount $ USD 1.50 Name on Card Ronald Preiss Card Numbe…" at bounding box center [727, 358] width 340 height 327
click at [784, 218] on div "Credit Card POS" at bounding box center [769, 213] width 255 height 19
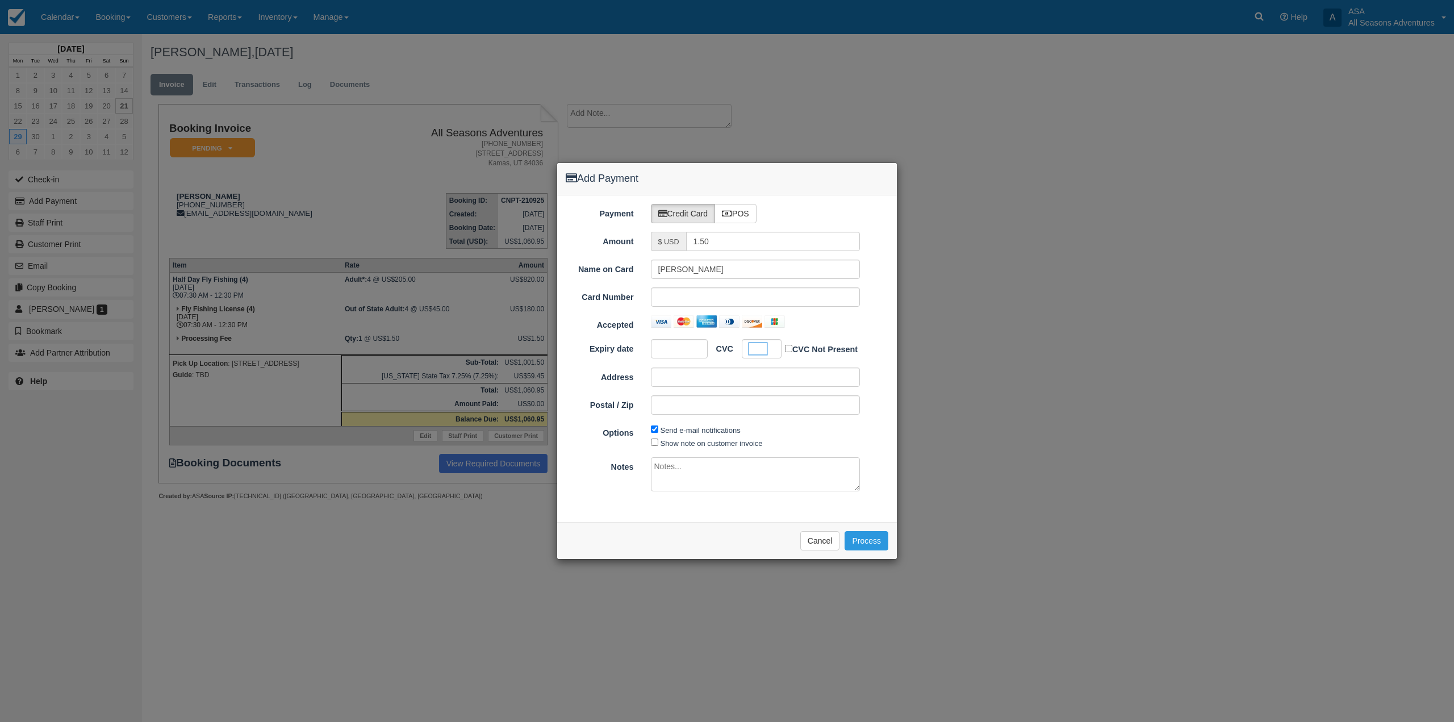
click at [879, 331] on div "Name on Card Ronald Preiss Card Number Accepted Expiry date CVC CVC Not Present…" at bounding box center [727, 342] width 323 height 164
click at [866, 533] on button "Process" at bounding box center [867, 540] width 44 height 19
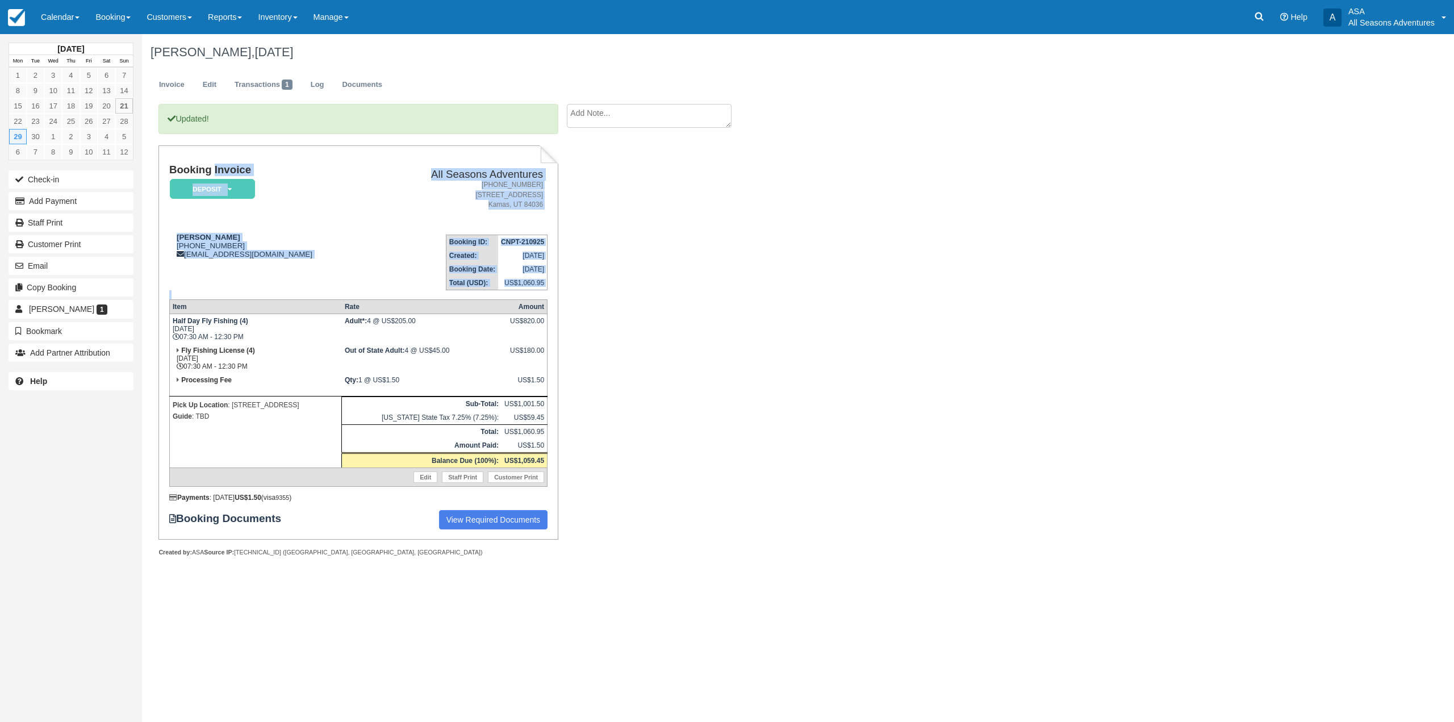
drag, startPoint x: 169, startPoint y: 166, endPoint x: 549, endPoint y: 389, distance: 440.4
click at [549, 389] on div "Booking Invoice Deposit   Pending Reserved Paid Waiting Cancelled All Seasons A…" at bounding box center [357, 342] width 399 height 394
click at [549, 340] on div "Booking Invoice Deposit   Pending Reserved Paid Waiting Cancelled All Seasons A…" at bounding box center [357, 342] width 399 height 394
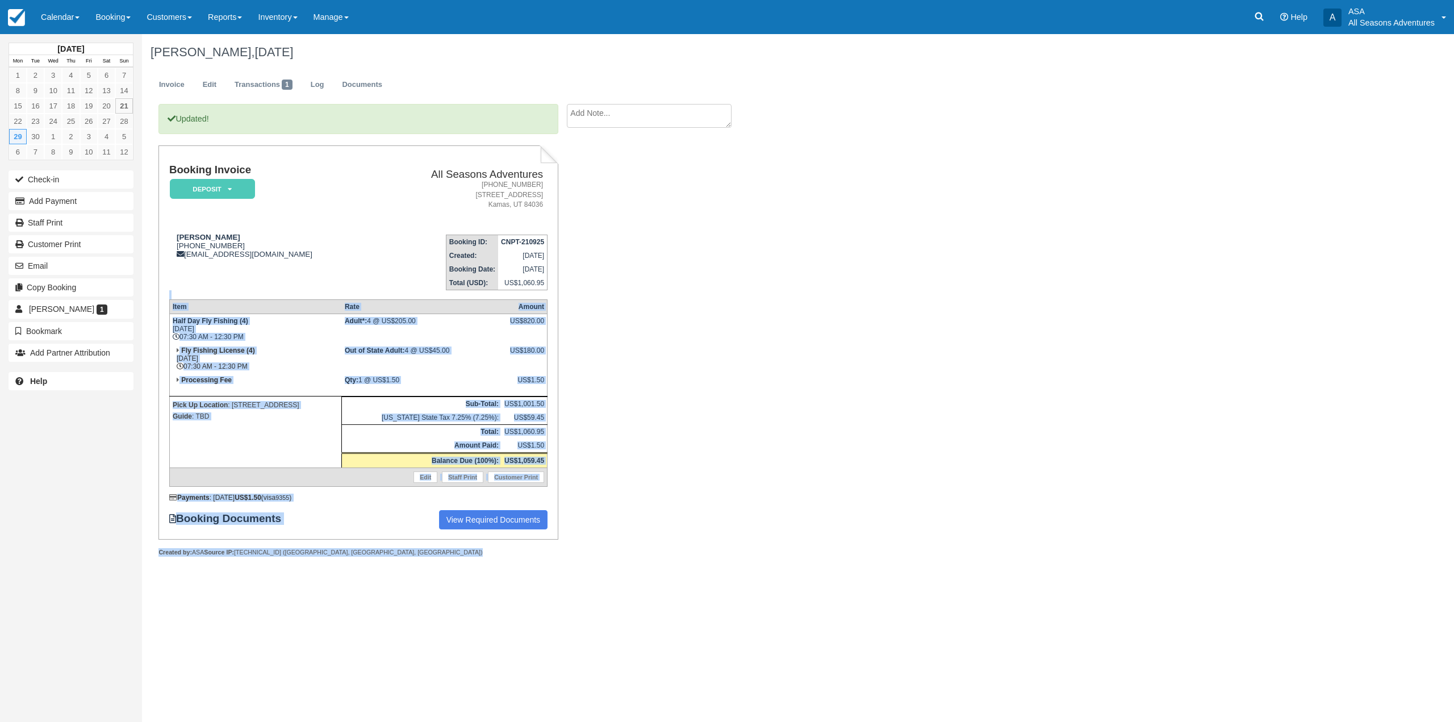
drag, startPoint x: 321, startPoint y: 558, endPoint x: 162, endPoint y: 296, distance: 306.4
click at [162, 296] on div "Updated! Booking Invoice Deposit   Pending Reserved Paid Waiting Cancelled All …" at bounding box center [357, 342] width 399 height 477
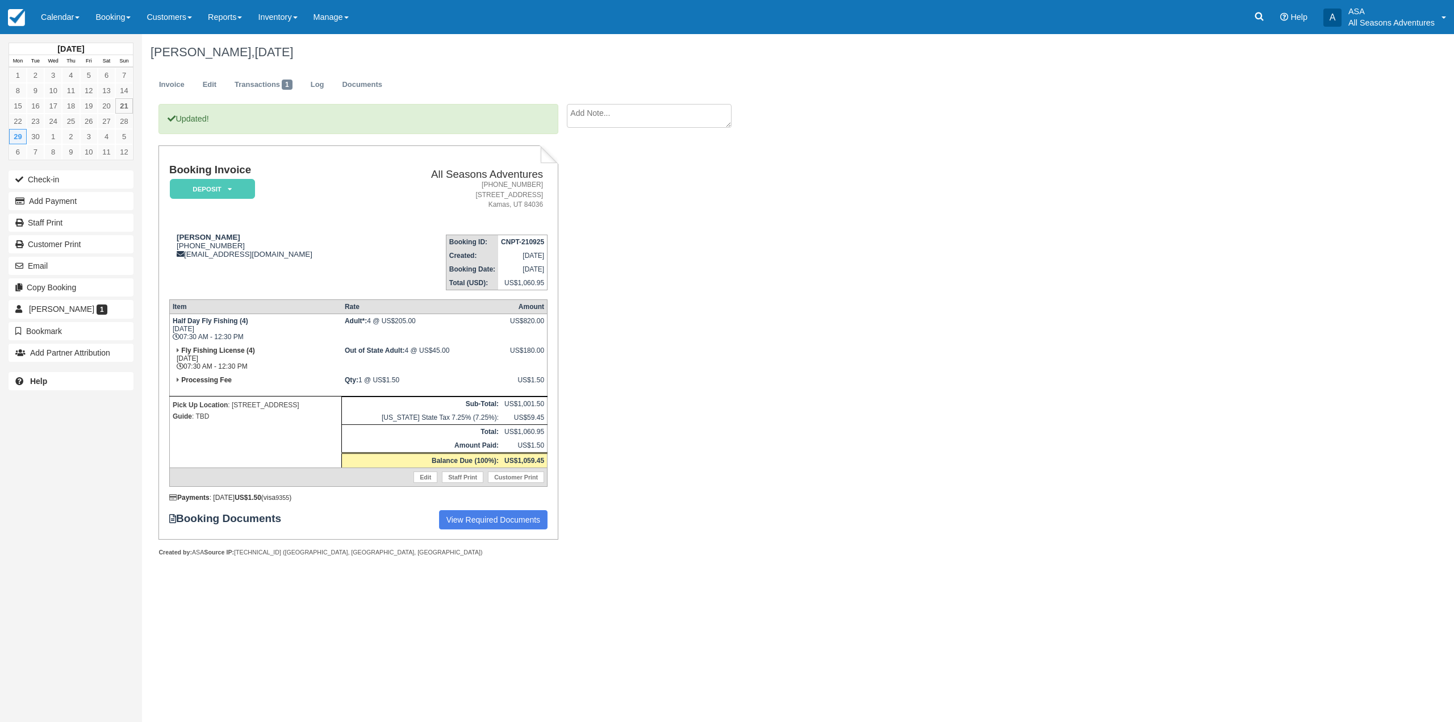
click at [226, 275] on td "[PERSON_NAME] [PHONE_NUMBER] [EMAIL_ADDRESS][DOMAIN_NAME]" at bounding box center [271, 257] width 205 height 65
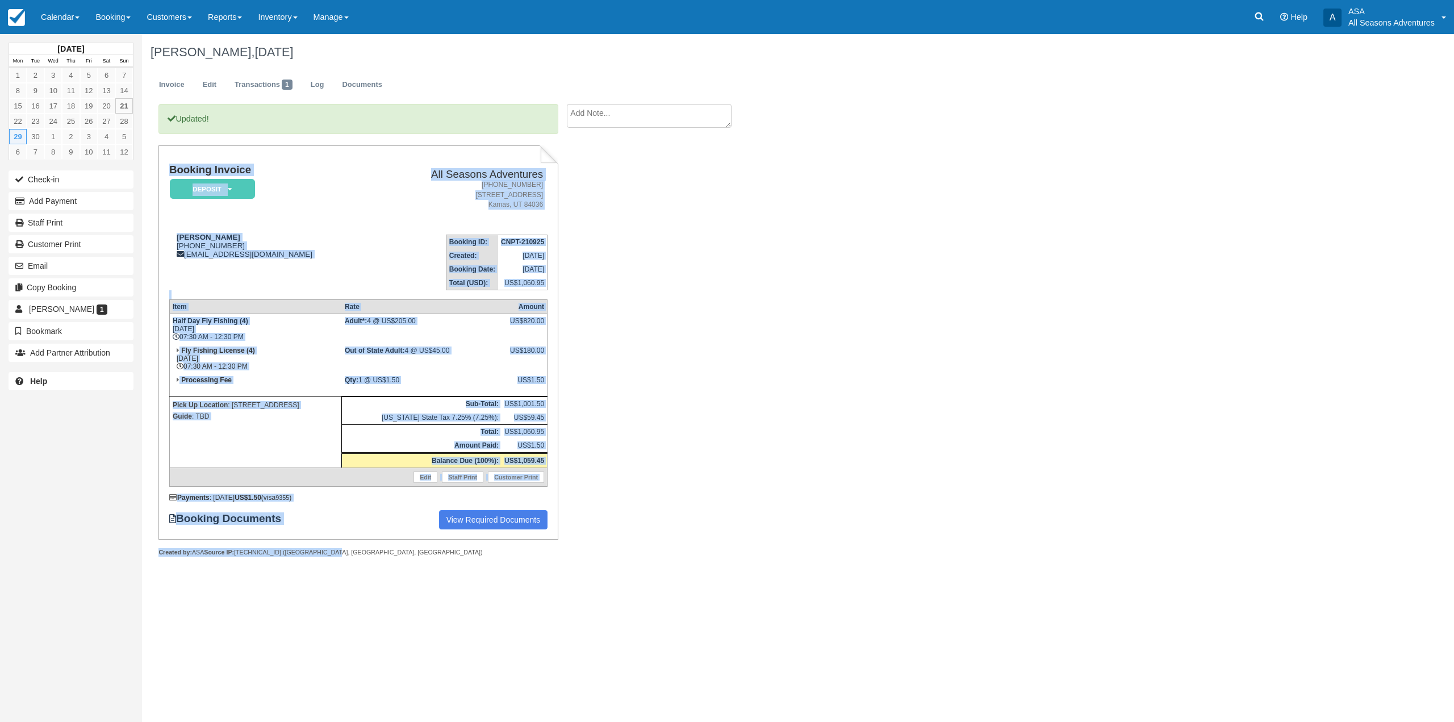
drag, startPoint x: 327, startPoint y: 553, endPoint x: 164, endPoint y: 169, distance: 417.7
click at [164, 169] on div "Booking Invoice Deposit   Pending Reserved Paid Waiting Cancelled All Seasons A…" at bounding box center [357, 350] width 399 height 411
click at [181, 164] on h1 "Booking Invoice" at bounding box center [271, 170] width 205 height 12
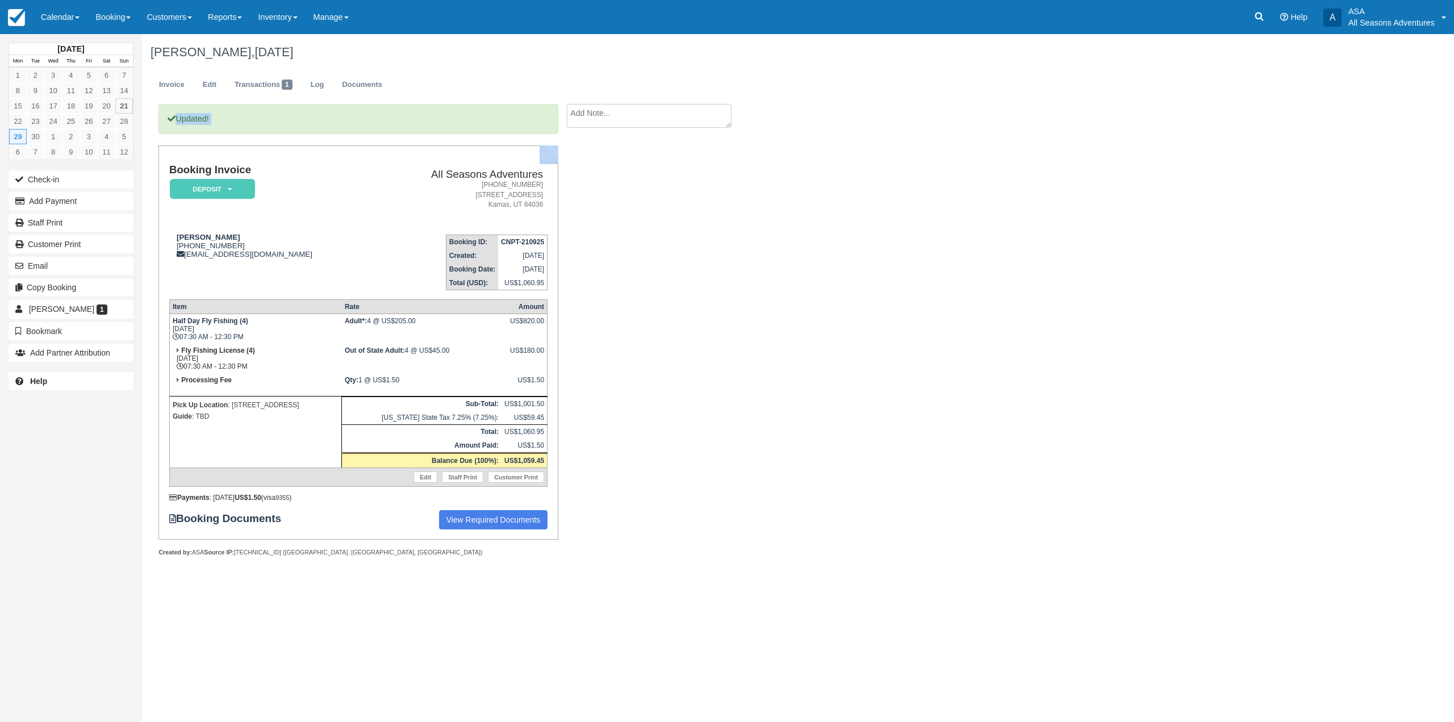
drag, startPoint x: 170, startPoint y: 166, endPoint x: 566, endPoint y: 518, distance: 529.9
click at [566, 518] on div "Updated! Booking Invoice Deposit   Pending Reserved Paid Waiting Cancelled All …" at bounding box center [454, 342] width 625 height 477
click at [358, 544] on div "Booking Invoice Deposit   Pending Reserved Paid Waiting Cancelled All Seasons A…" at bounding box center [357, 350] width 399 height 411
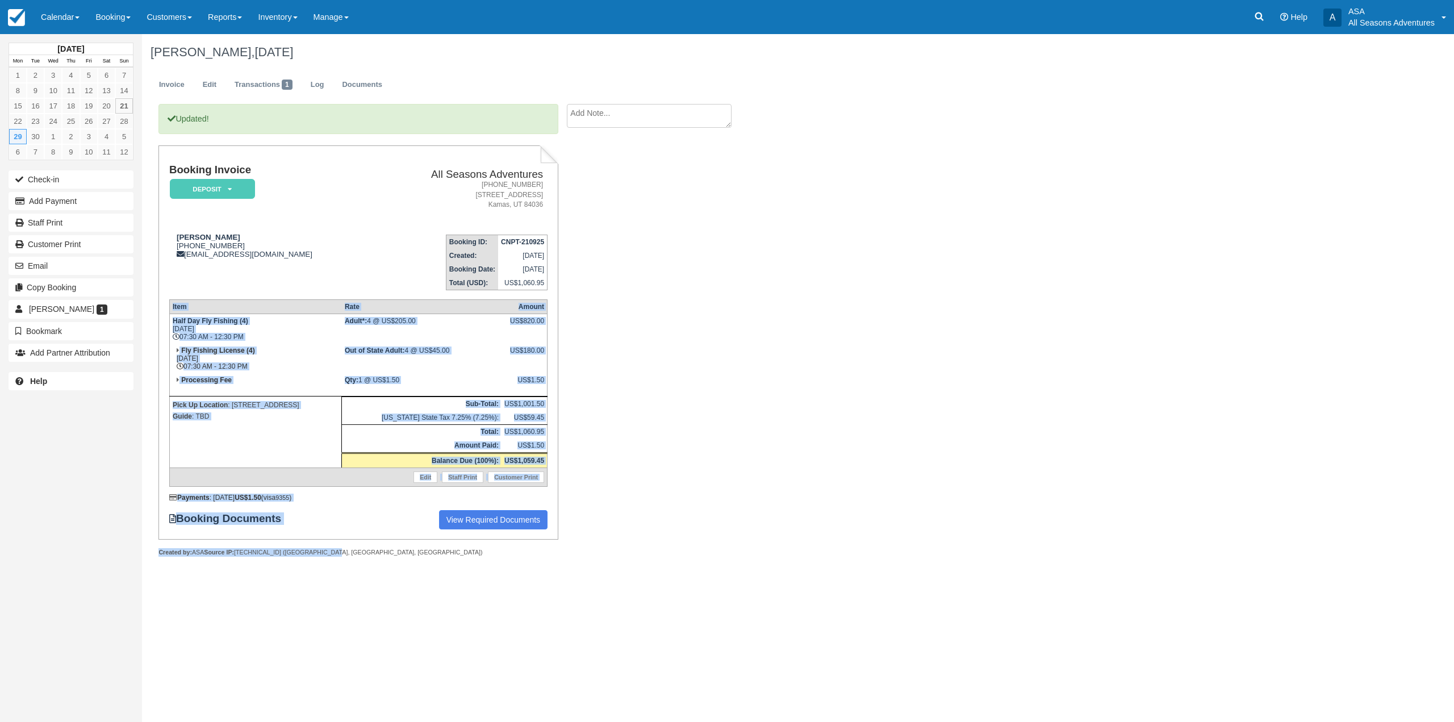
drag, startPoint x: 334, startPoint y: 556, endPoint x: 169, endPoint y: 431, distance: 206.9
click at [169, 431] on div "Booking Invoice Deposit   Pending Reserved Paid Waiting Cancelled All Seasons A…" at bounding box center [357, 350] width 399 height 411
click at [214, 409] on p "Pick Up Location : [STREET_ADDRESS]" at bounding box center [256, 404] width 166 height 11
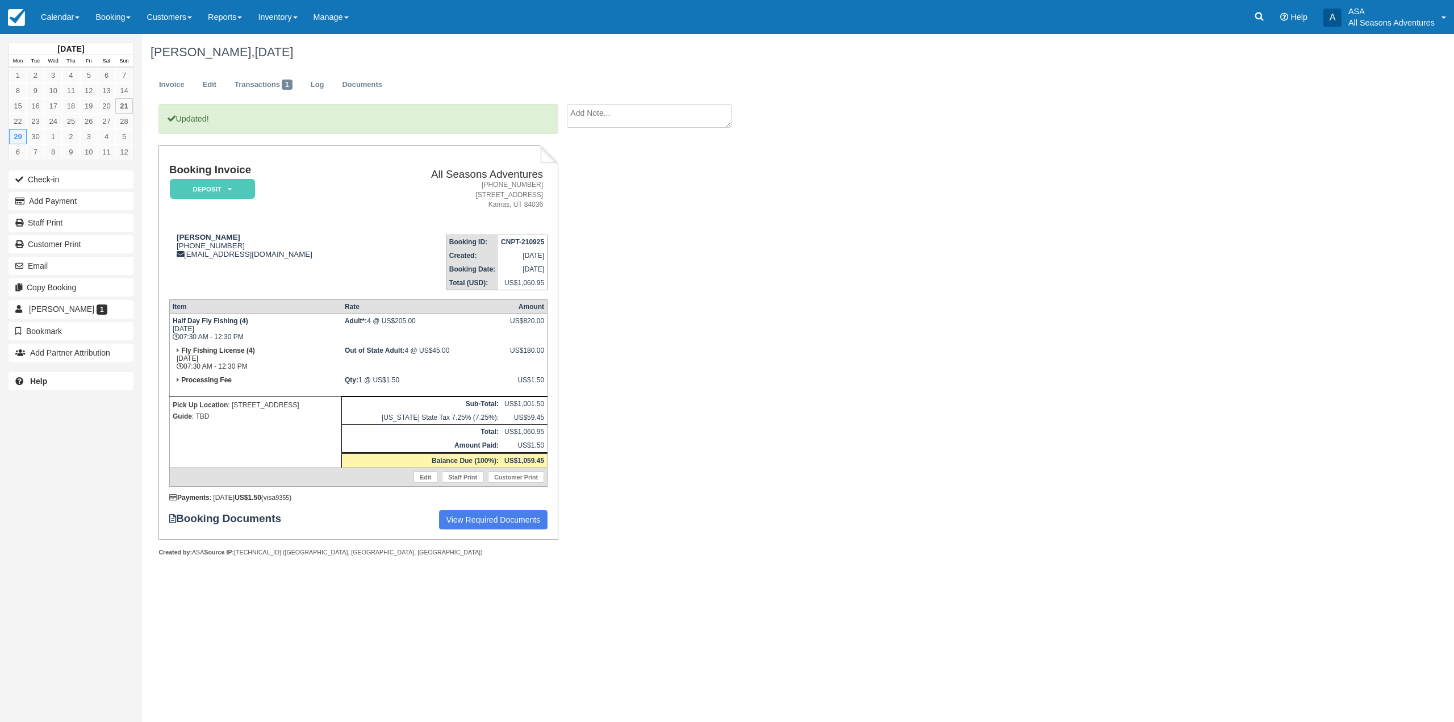
click at [254, 52] on span "[DATE]" at bounding box center [273, 52] width 39 height 14
click at [254, 52] on span "September 29 2025" at bounding box center [273, 52] width 39 height 14
click at [254, 54] on span "September 29 2025" at bounding box center [273, 52] width 39 height 14
drag, startPoint x: 149, startPoint y: 52, endPoint x: 339, endPoint y: 59, distance: 189.3
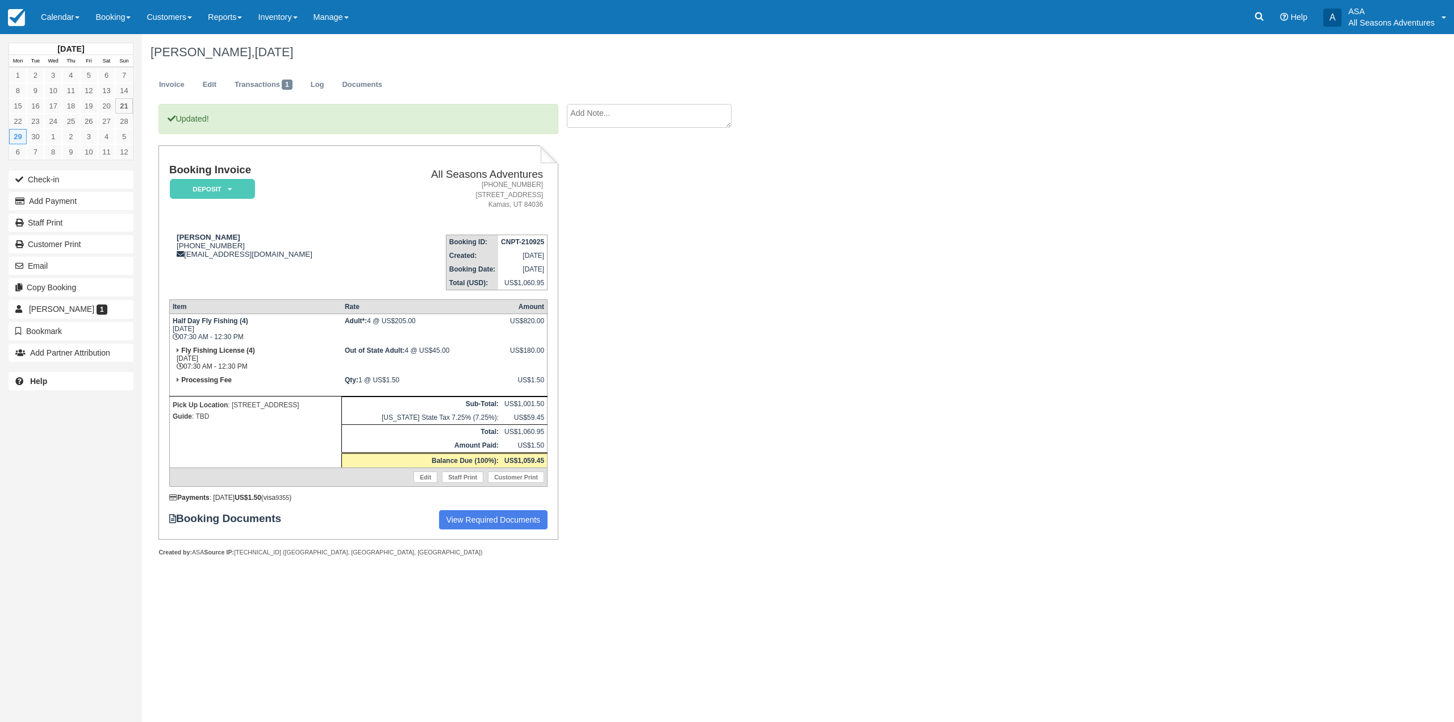
click at [339, 59] on div "Ronald Preiss, September 29 2025" at bounding box center [687, 52] width 1091 height 36
click at [362, 53] on h1 "Ronald Preiss, September 29 2025" at bounding box center [688, 52] width 1074 height 14
click at [130, 15] on link "Booking" at bounding box center [112, 17] width 51 height 34
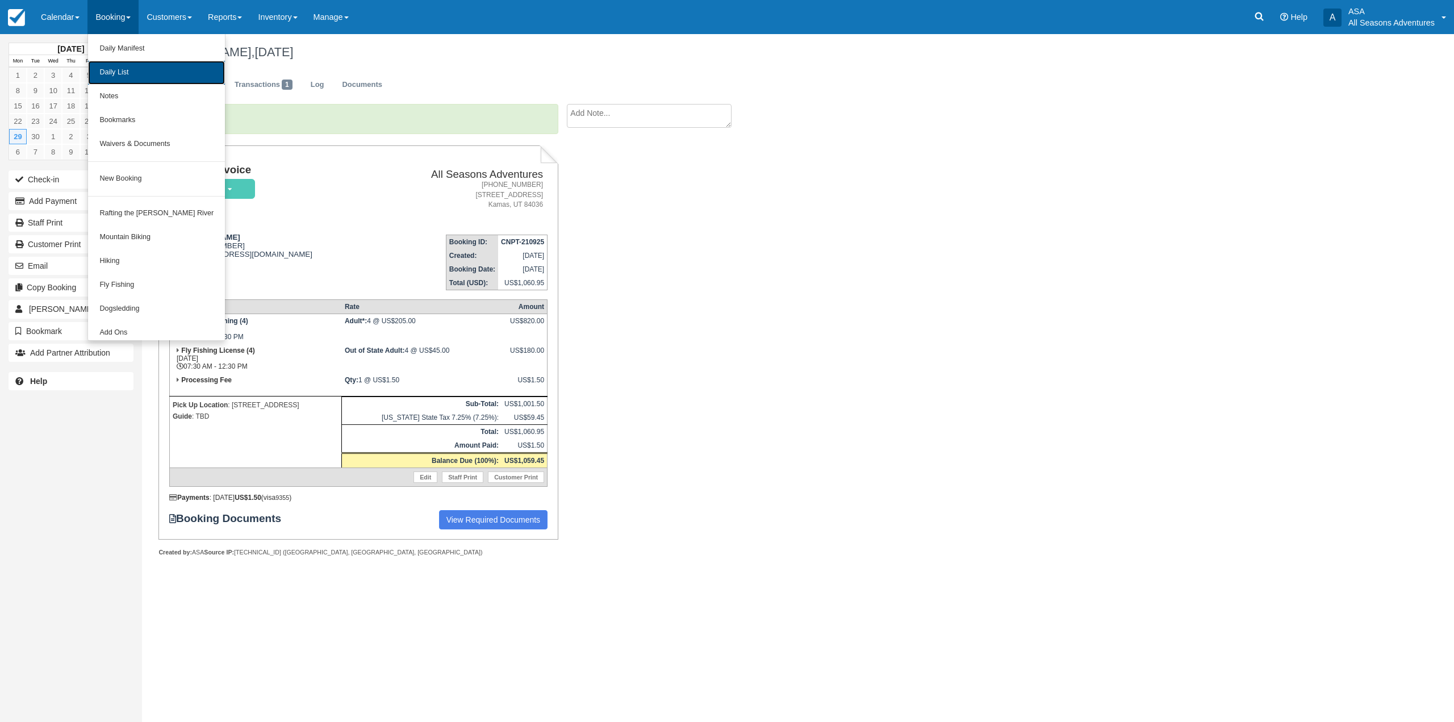
click at [135, 65] on link "Daily List" at bounding box center [156, 73] width 137 height 24
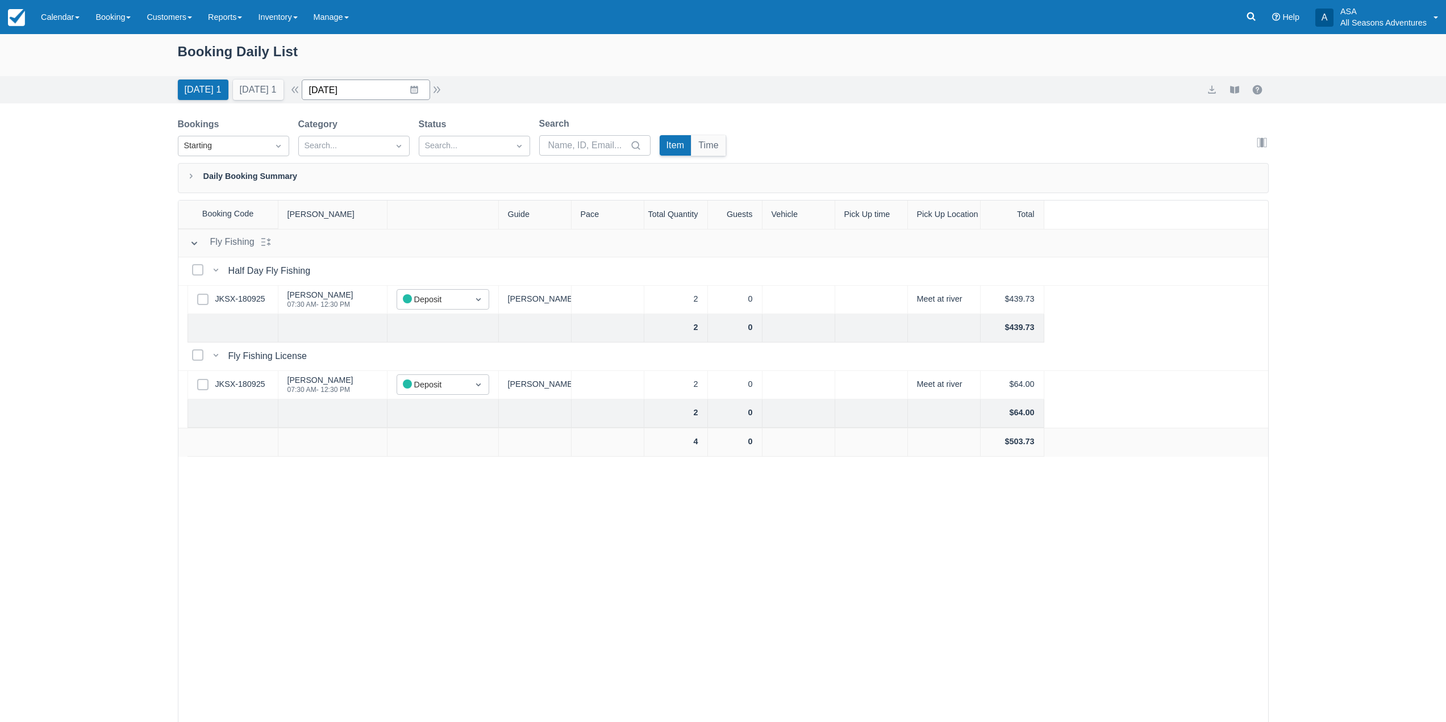
click at [425, 90] on input "[DATE]" at bounding box center [366, 90] width 128 height 20
click at [354, 268] on td "29" at bounding box center [347, 264] width 22 height 22
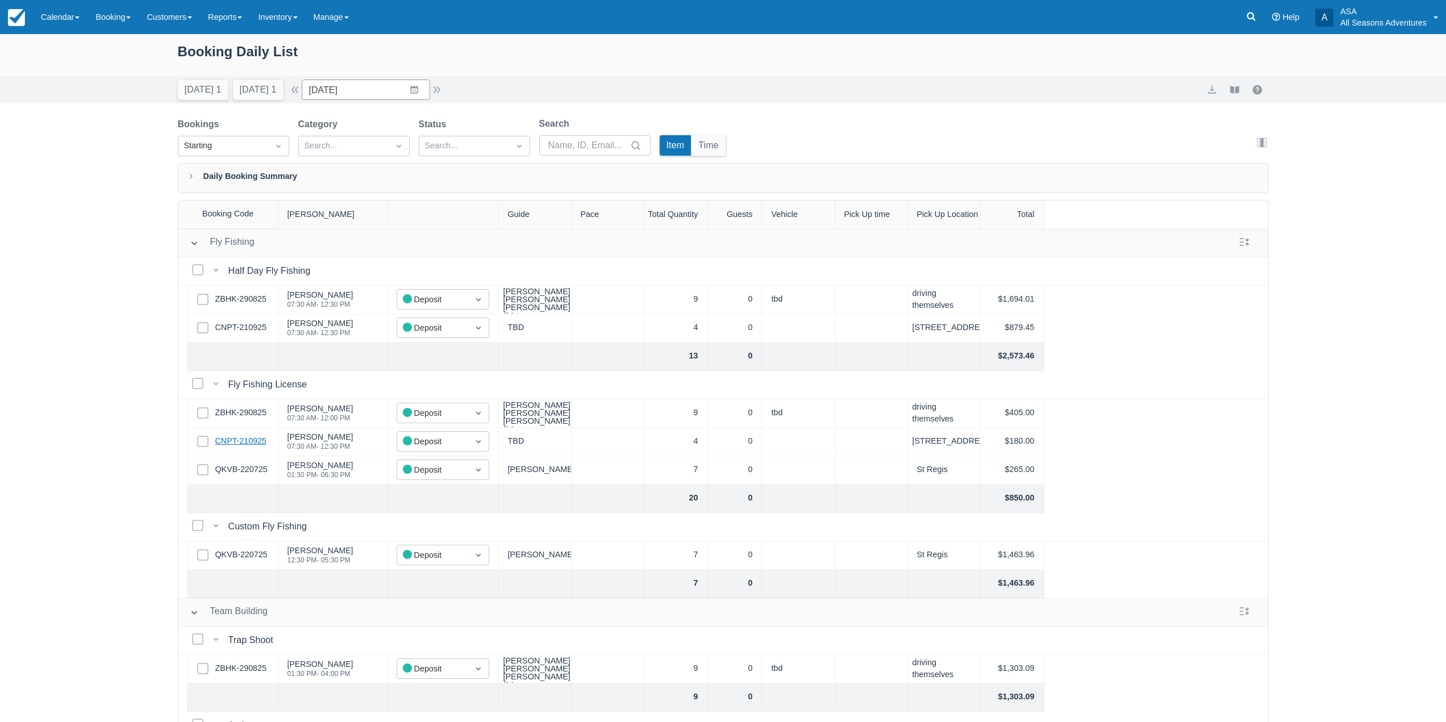
click at [244, 446] on link "CNPT-210925" at bounding box center [240, 441] width 51 height 12
click at [441, 89] on button "button" at bounding box center [437, 90] width 14 height 14
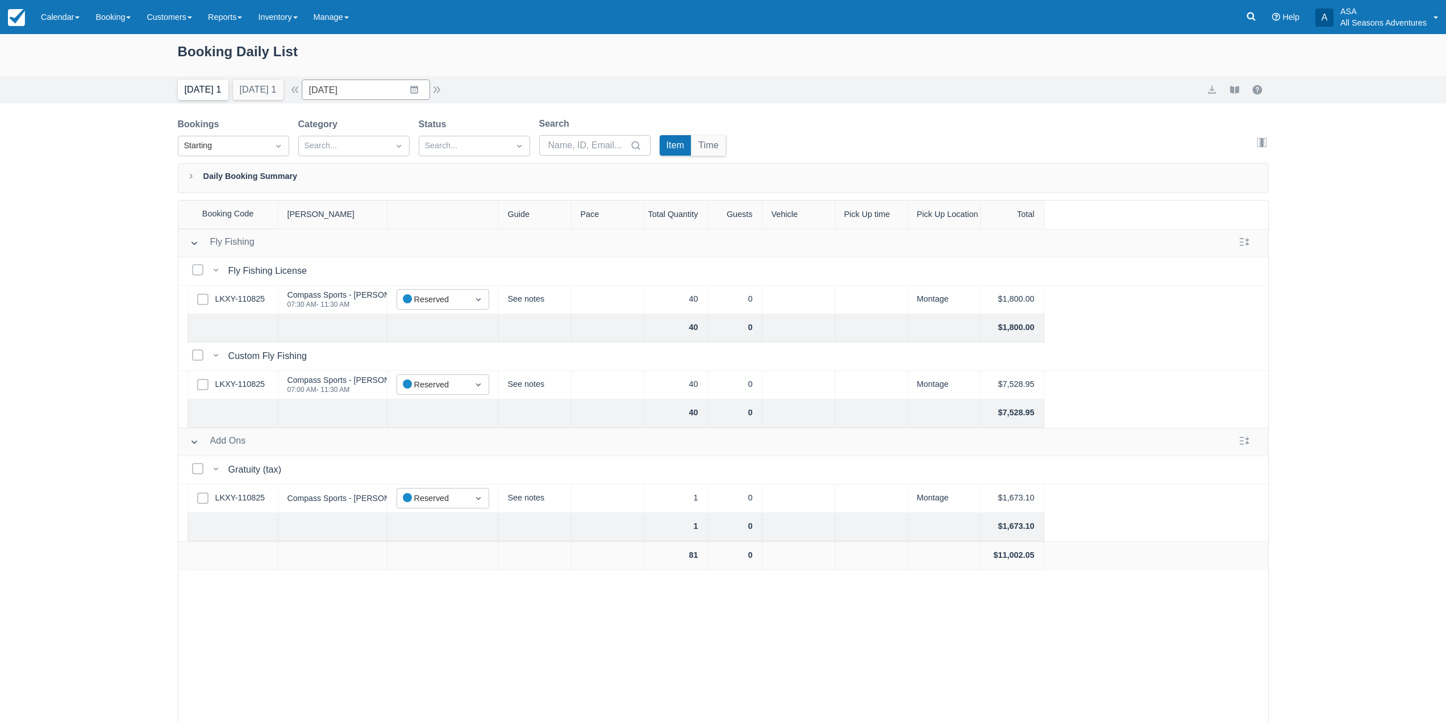
click at [212, 90] on button "Today 1" at bounding box center [203, 90] width 51 height 20
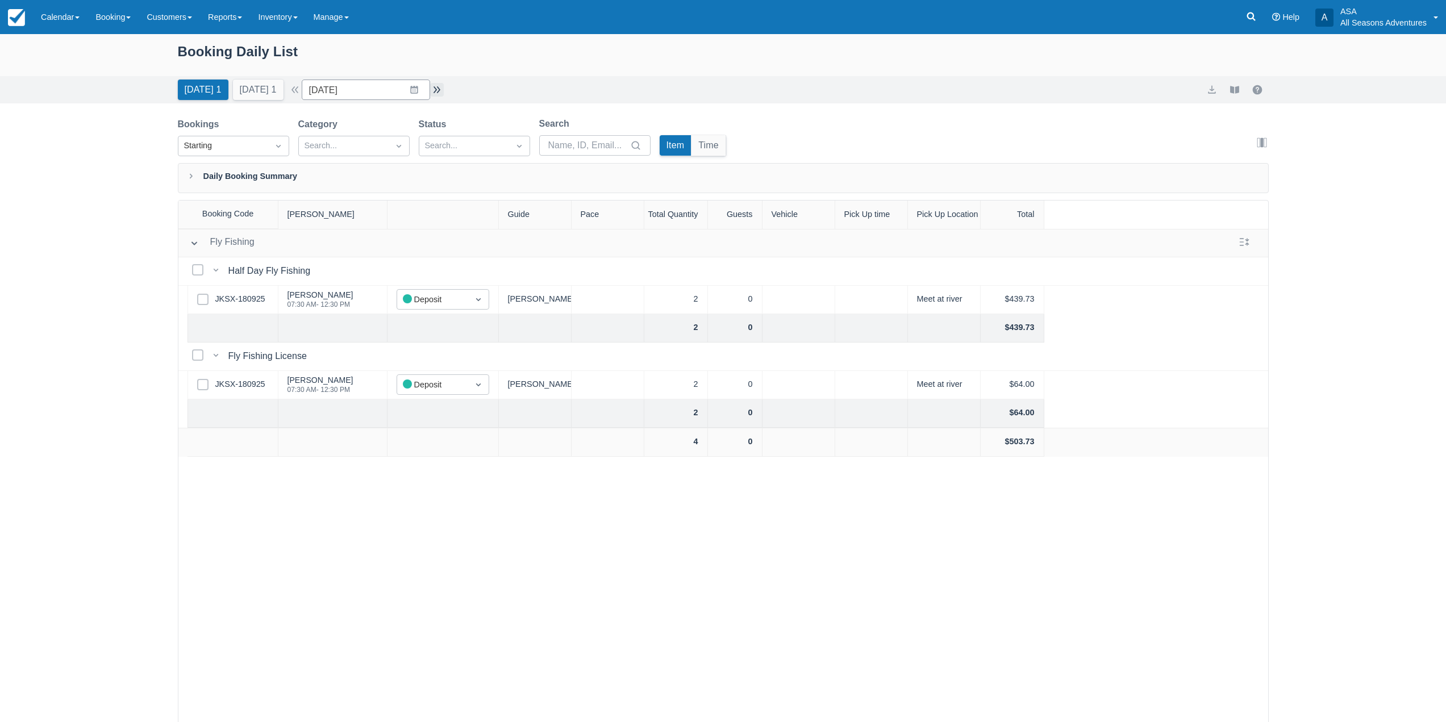
click at [441, 90] on button "button" at bounding box center [437, 90] width 14 height 14
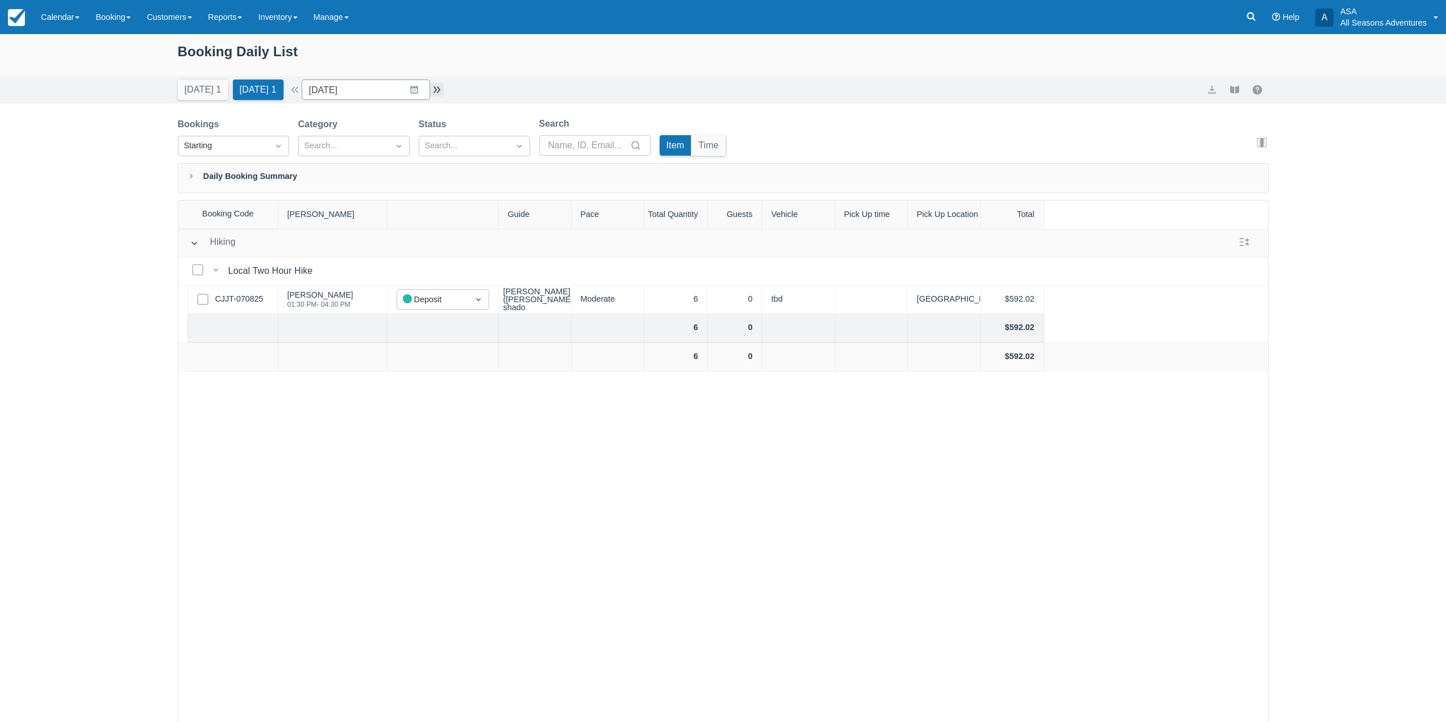
click at [444, 86] on button "button" at bounding box center [437, 90] width 14 height 14
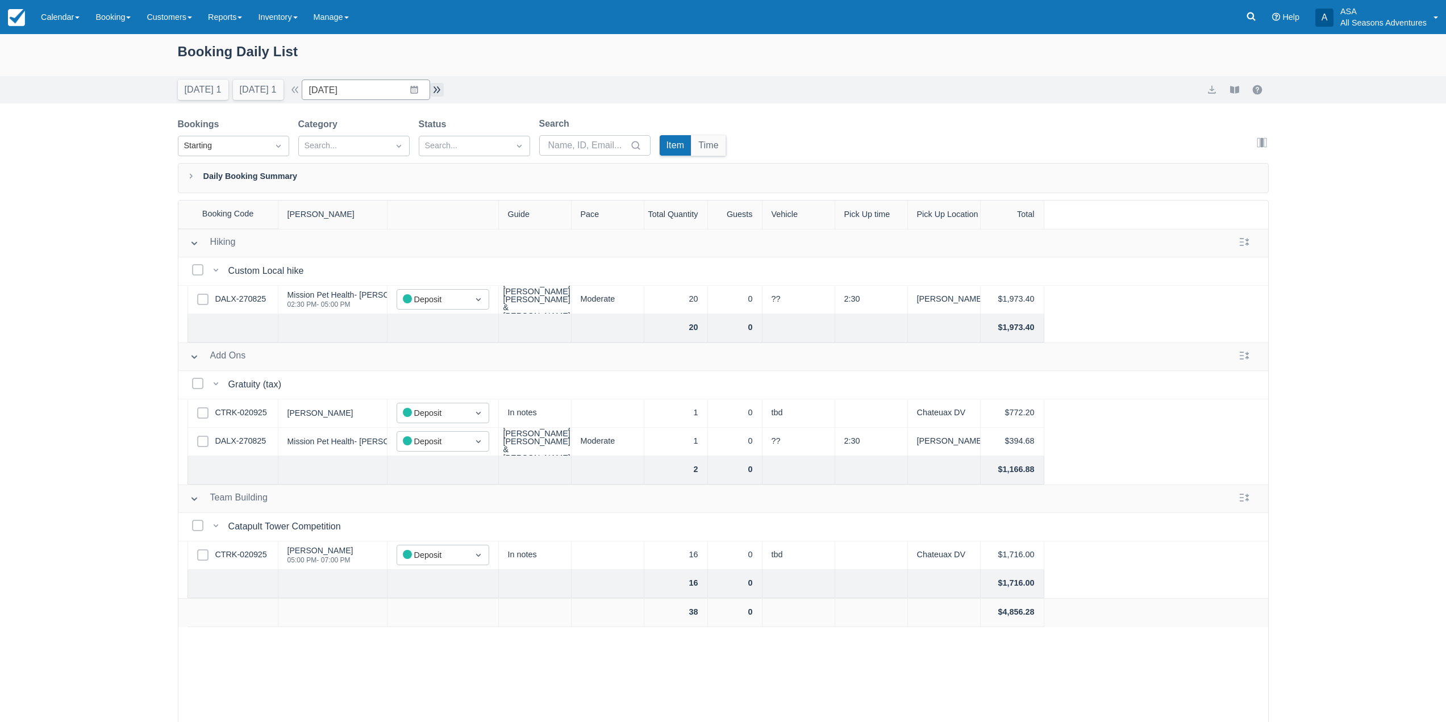
click at [439, 85] on button "button" at bounding box center [437, 90] width 14 height 14
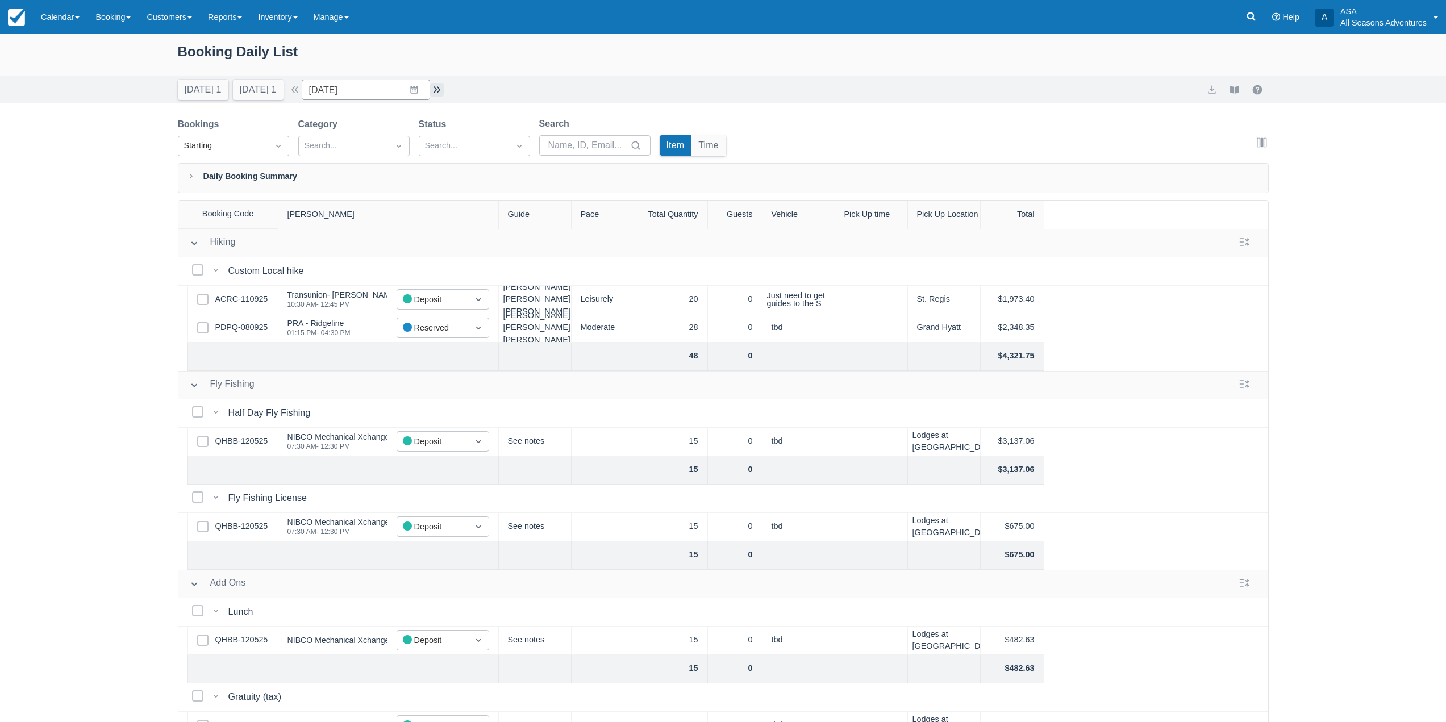
click at [435, 92] on button "button" at bounding box center [437, 90] width 14 height 14
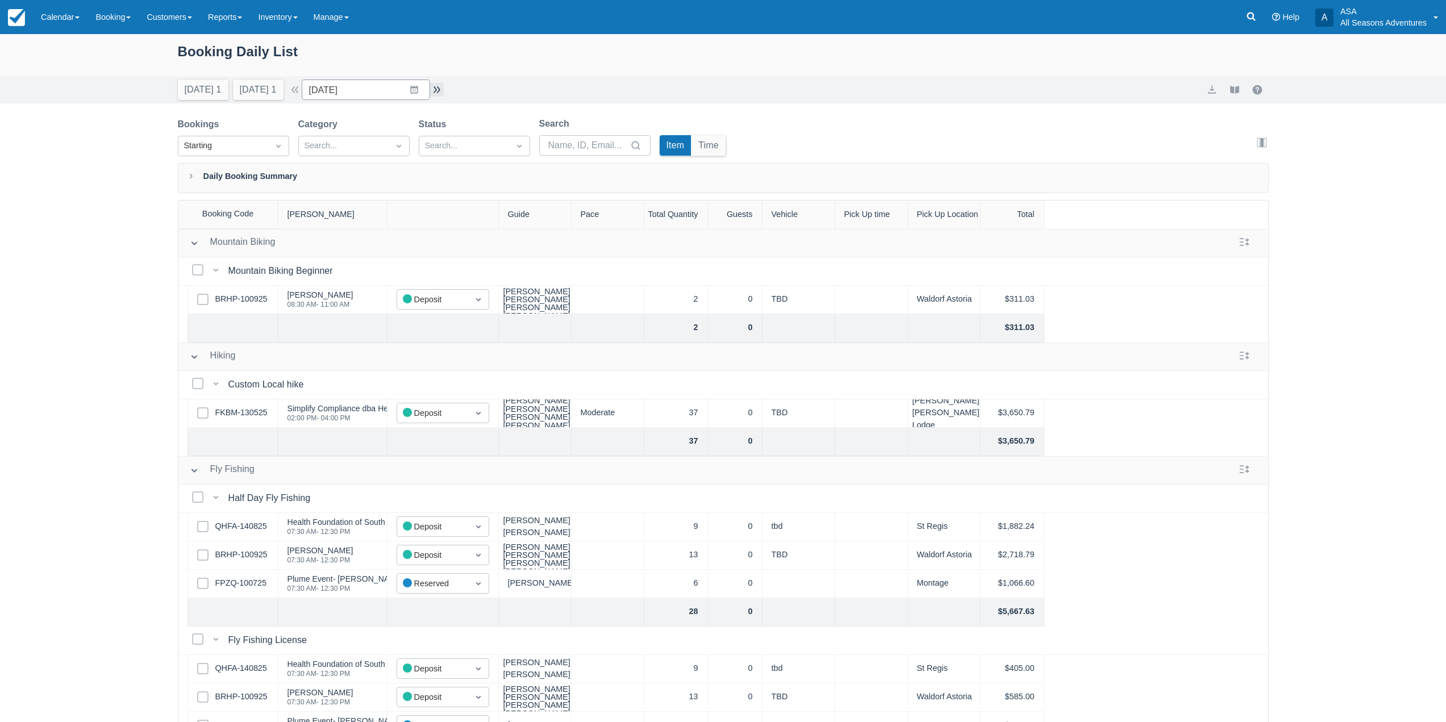
click at [442, 91] on button "button" at bounding box center [437, 90] width 14 height 14
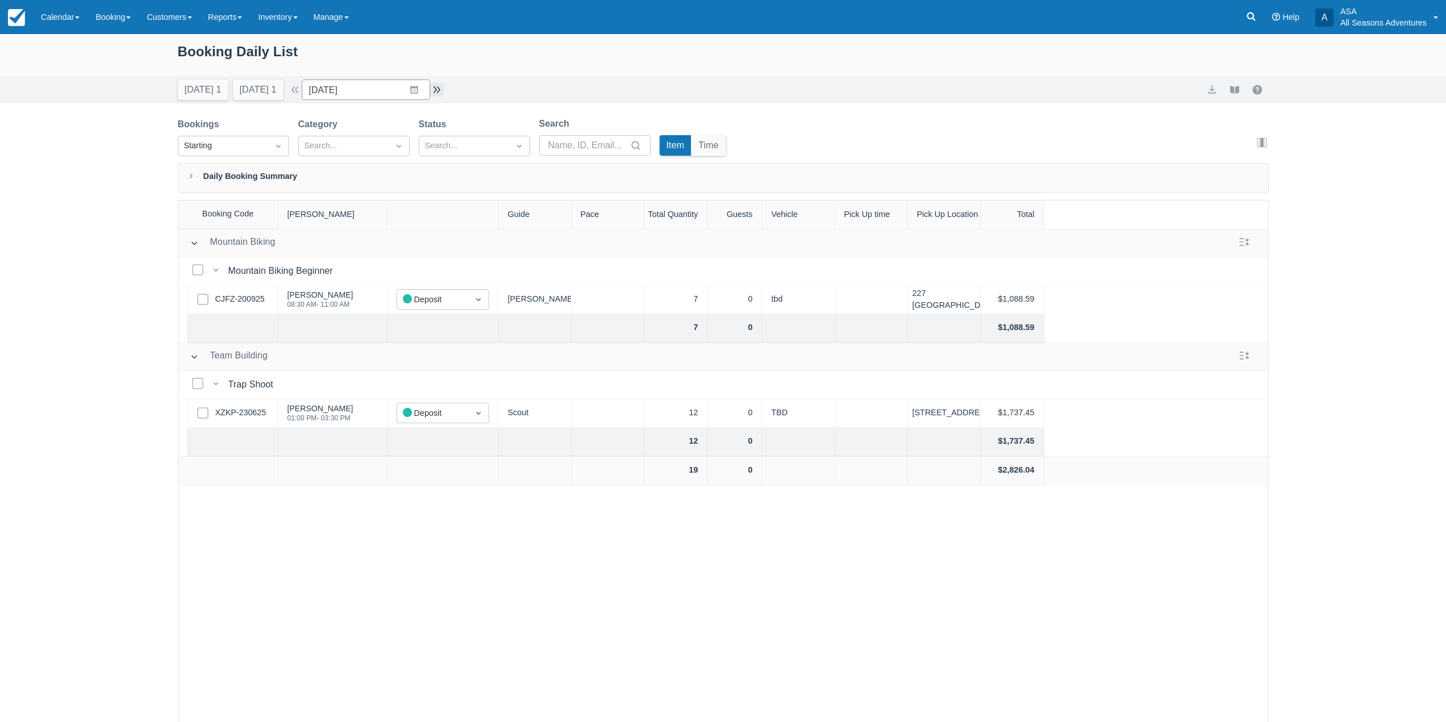
click at [437, 90] on button "button" at bounding box center [437, 90] width 14 height 14
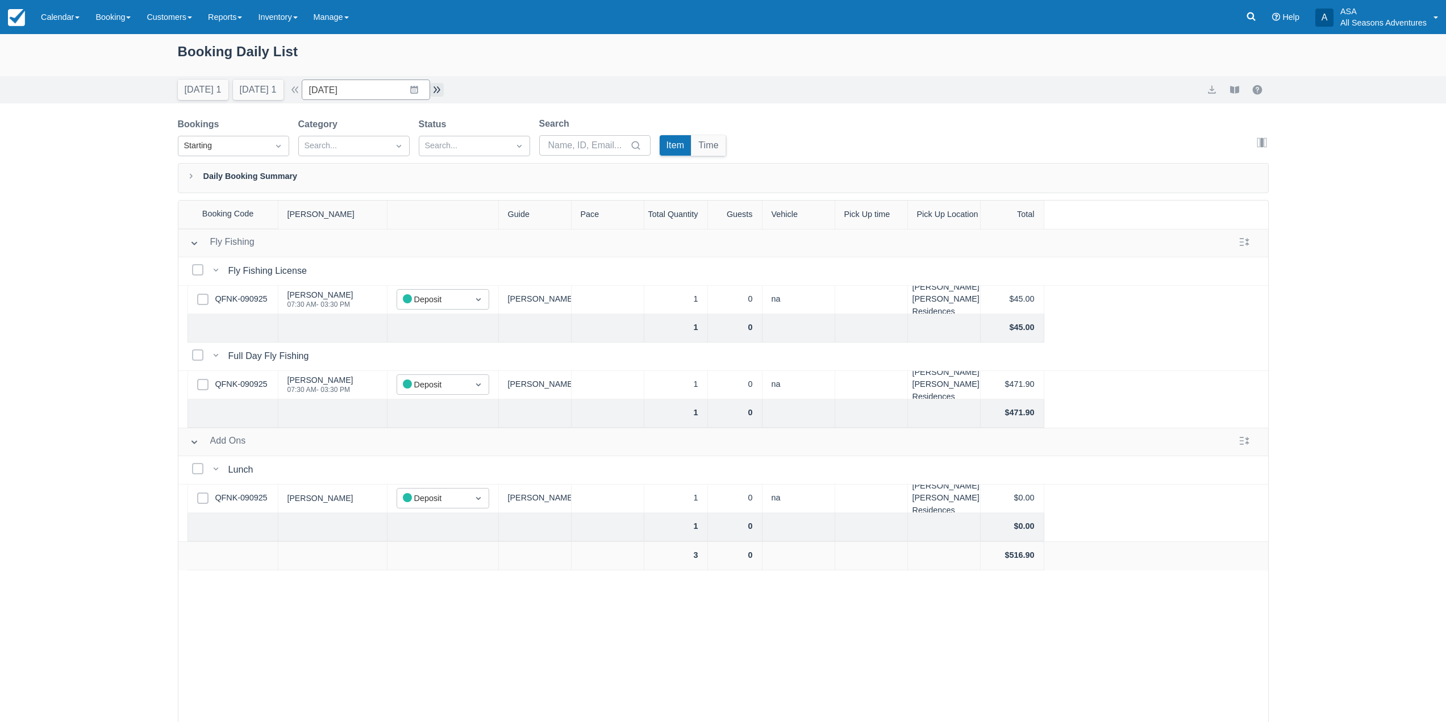
click at [437, 90] on button "button" at bounding box center [437, 90] width 14 height 14
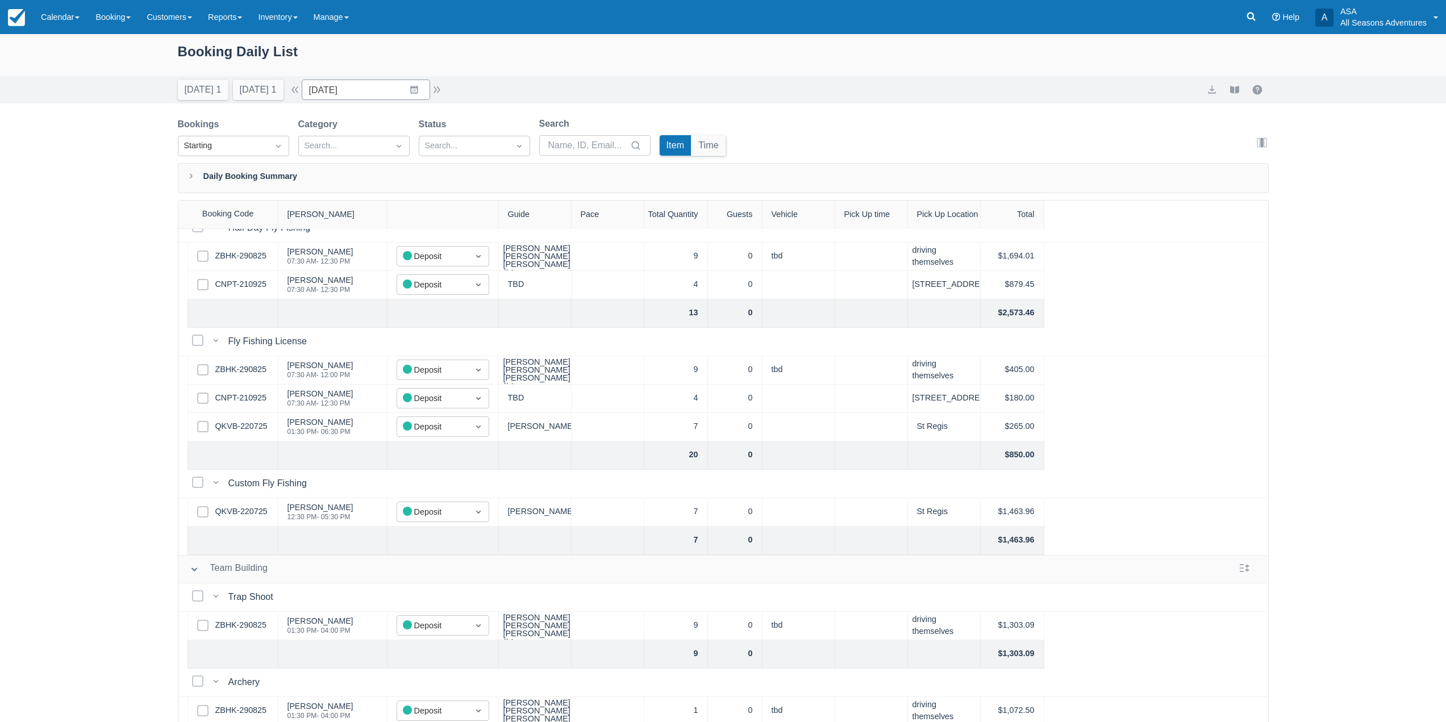
scroll to position [55, 0]
drag, startPoint x: 445, startPoint y: 81, endPoint x: 440, endPoint y: 89, distance: 9.5
click at [444, 81] on div "Today 1 Tomorrow 1 Date 09/29/25 Navigate forward to interact with the calendar…" at bounding box center [311, 90] width 266 height 20
click at [440, 89] on button "button" at bounding box center [437, 90] width 14 height 14
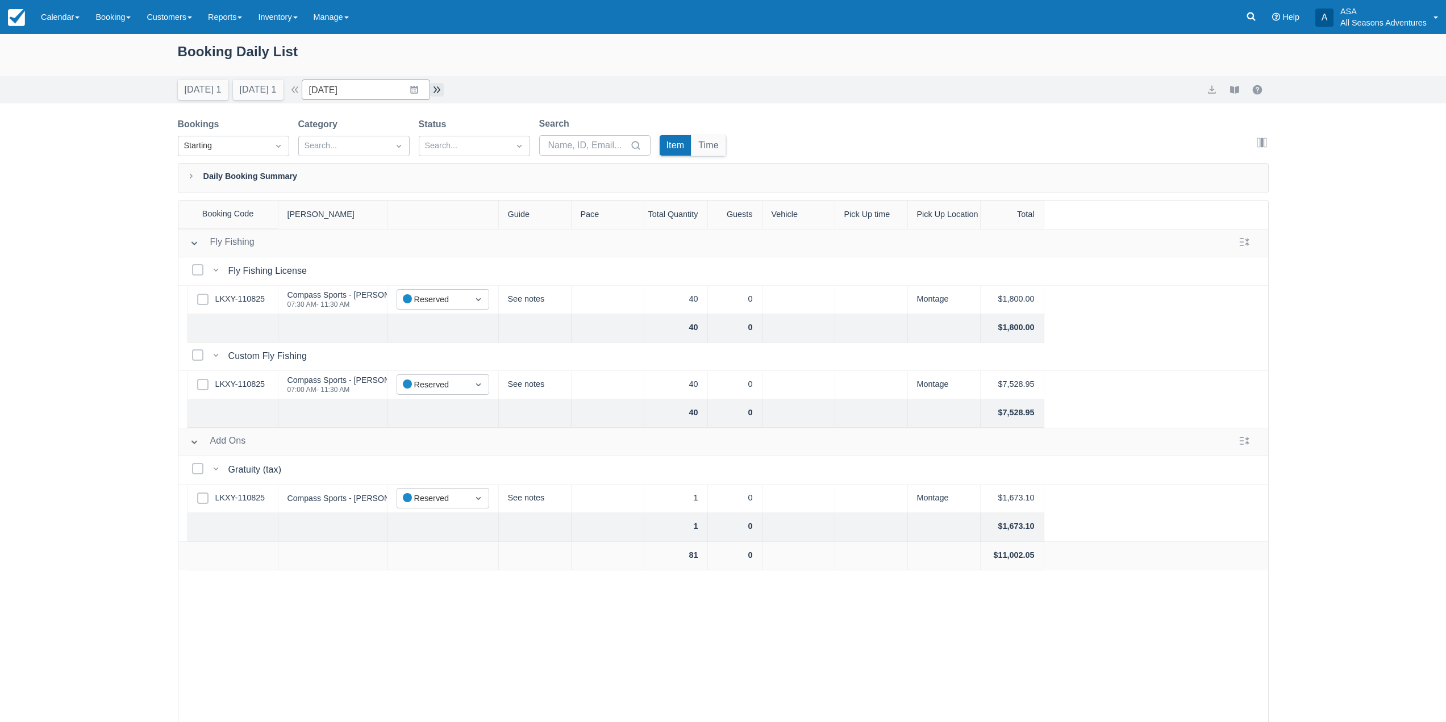
click at [440, 89] on button "button" at bounding box center [437, 90] width 14 height 14
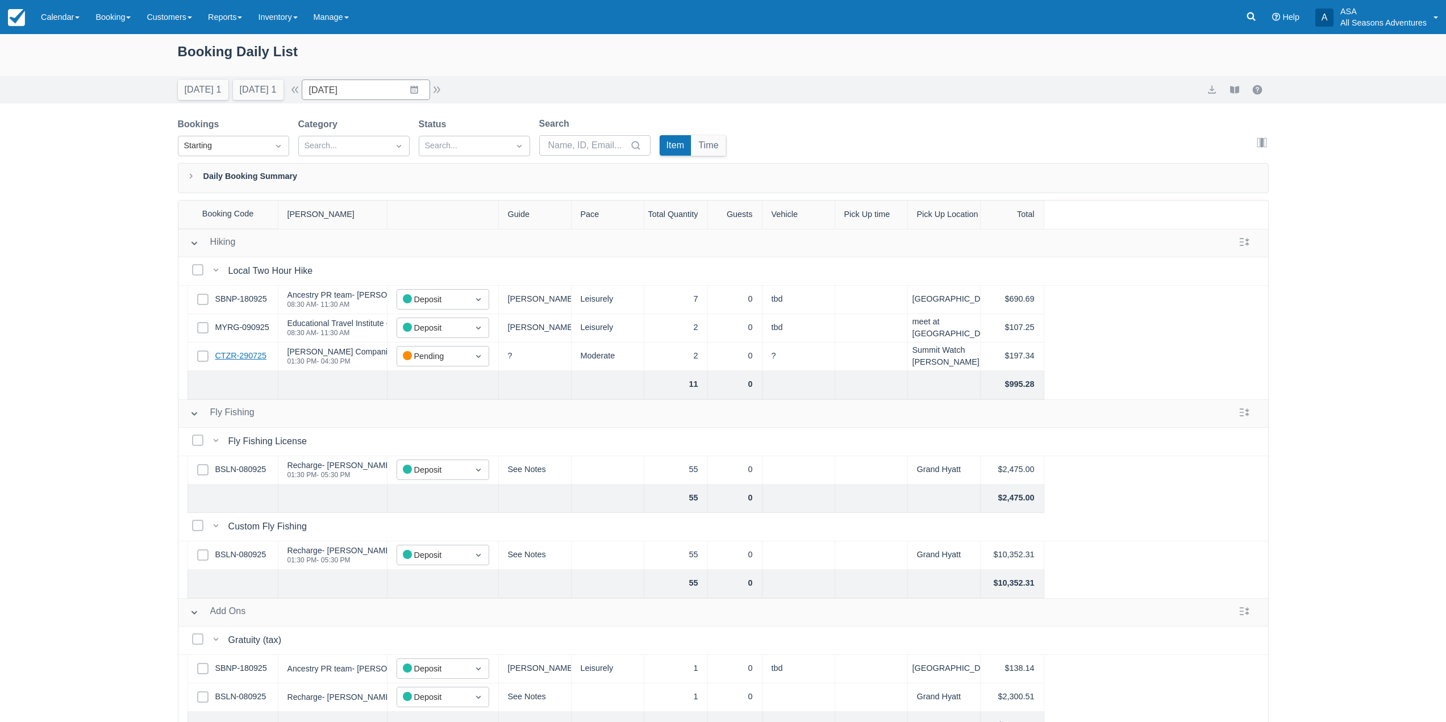
click at [257, 354] on link "CTZR-290725" at bounding box center [240, 356] width 51 height 12
click at [213, 89] on button "Today 1" at bounding box center [203, 90] width 51 height 20
type input "09/21/25"
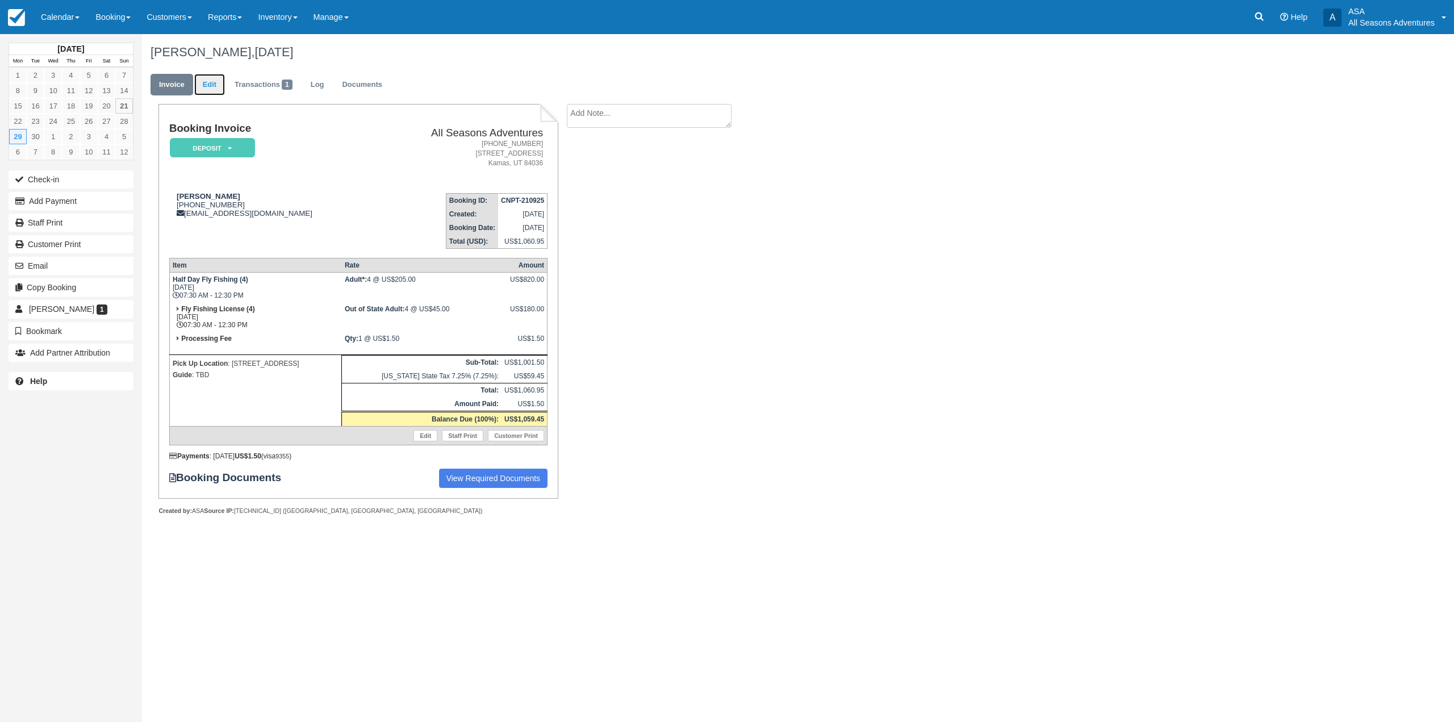
click at [207, 84] on link "Edit" at bounding box center [209, 85] width 31 height 22
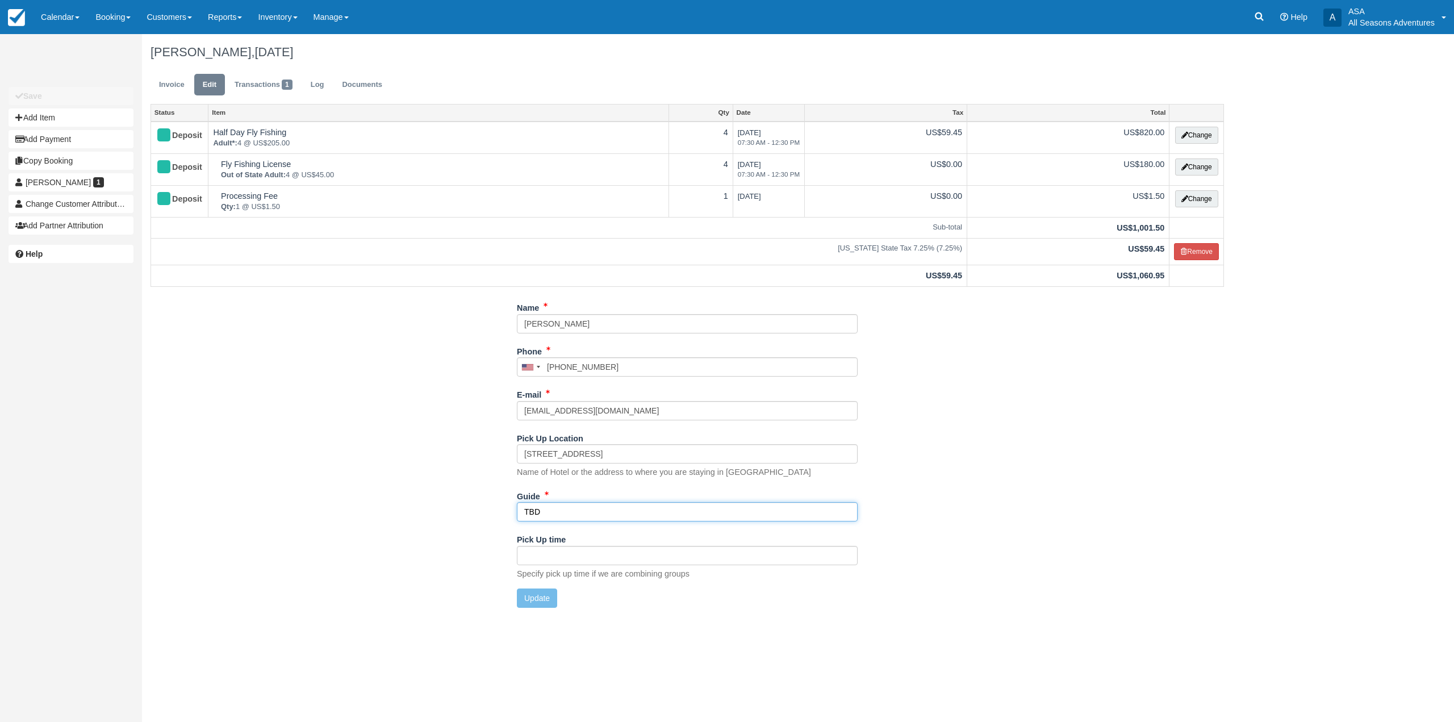
click at [546, 513] on input "TBD" at bounding box center [687, 511] width 341 height 19
type input "Rackl,"
click at [539, 603] on button "Update" at bounding box center [537, 597] width 40 height 19
type input "+12018597977"
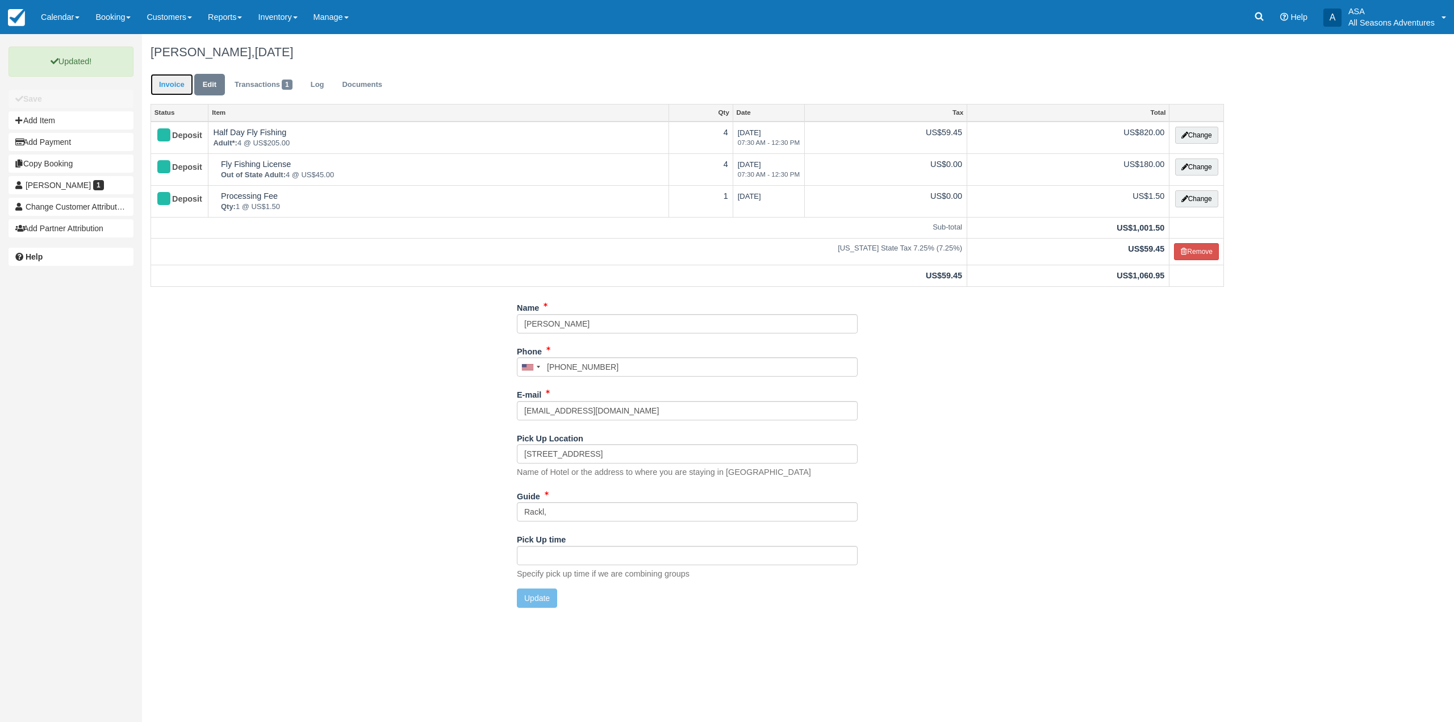
click at [183, 91] on link "Invoice" at bounding box center [172, 85] width 43 height 22
